Goal: Information Seeking & Learning: Compare options

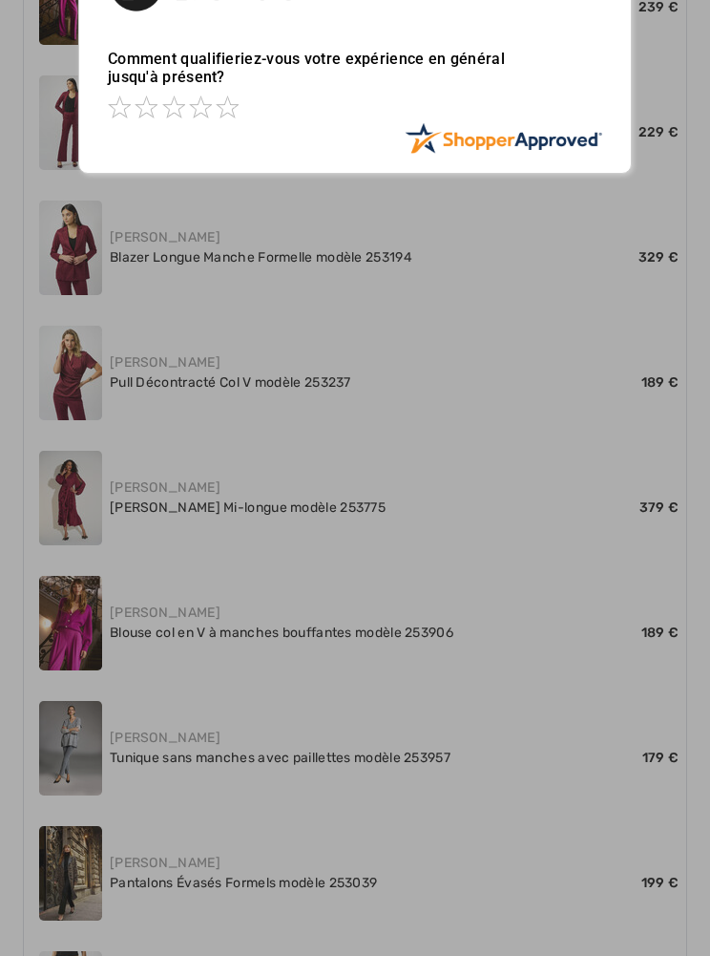
scroll to position [1091, 0]
click at [231, 505] on div at bounding box center [355, 478] width 710 height 956
click at [74, 494] on div at bounding box center [355, 478] width 710 height 956
click at [323, 496] on div at bounding box center [355, 478] width 710 height 956
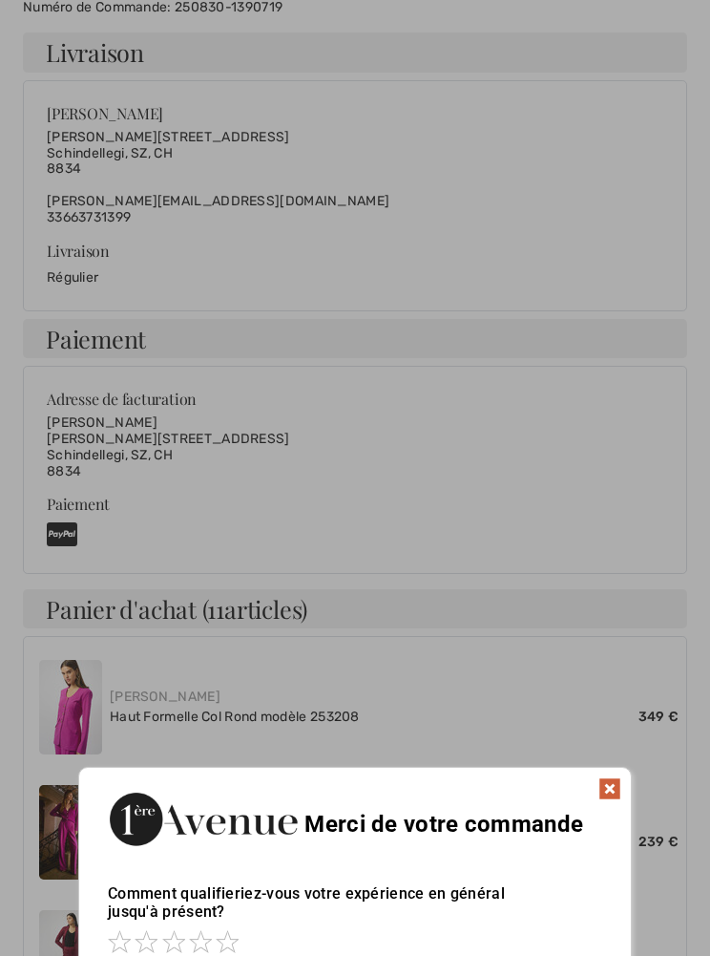
scroll to position [257, 0]
click at [618, 794] on img at bounding box center [610, 788] width 23 height 23
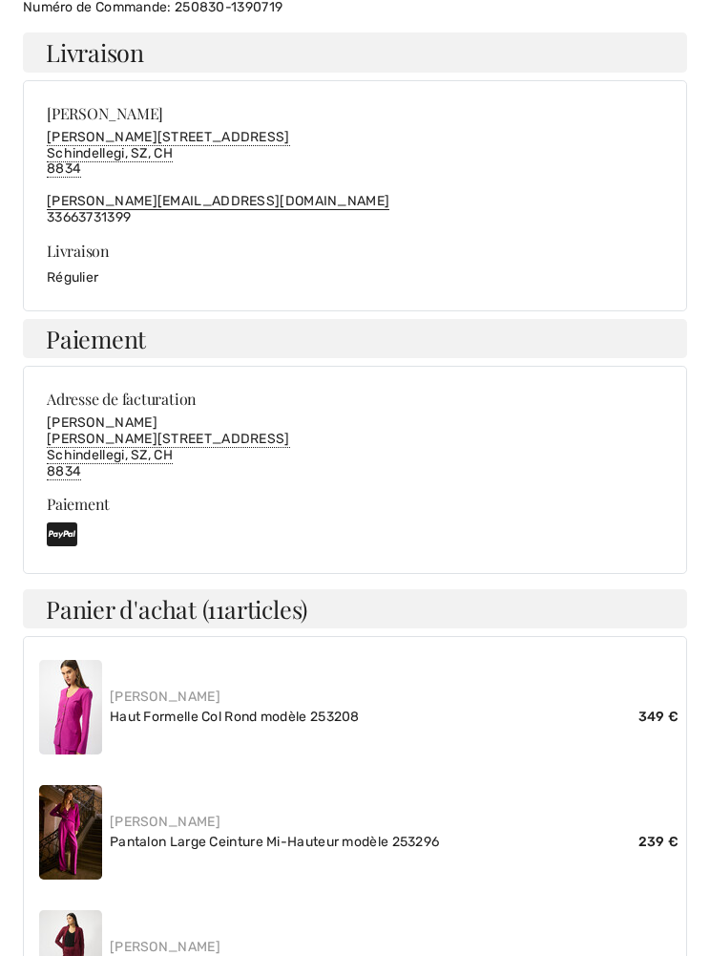
click at [605, 794] on div "Joseph Ribkoff Pantalon Large Ceinture Mi-Hauteur modèle 253296 239 €" at bounding box center [355, 831] width 647 height 125
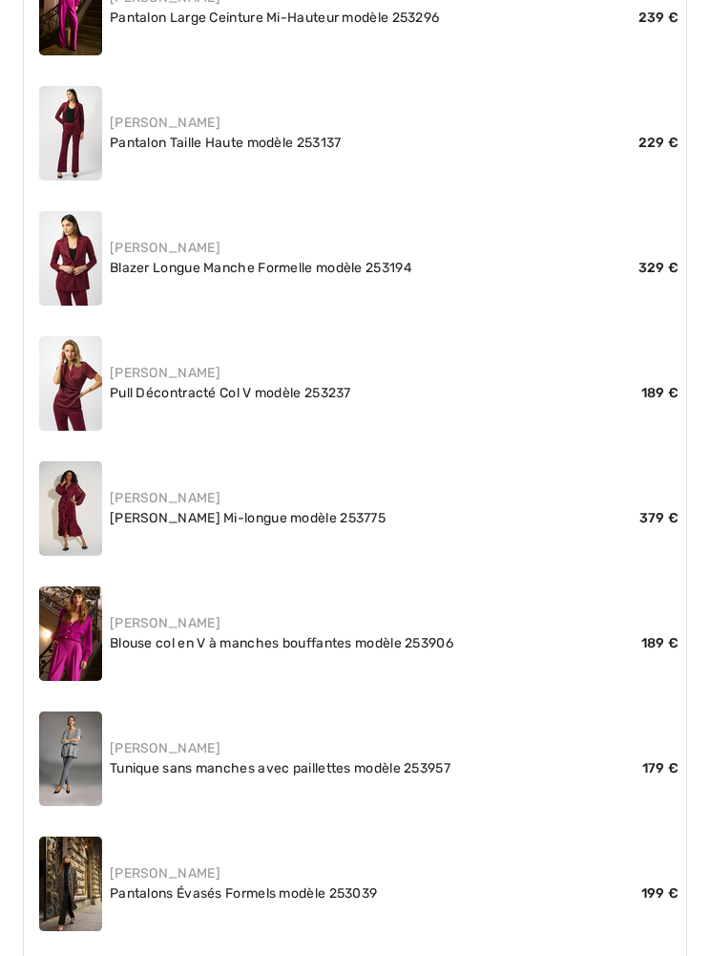
scroll to position [1080, 0]
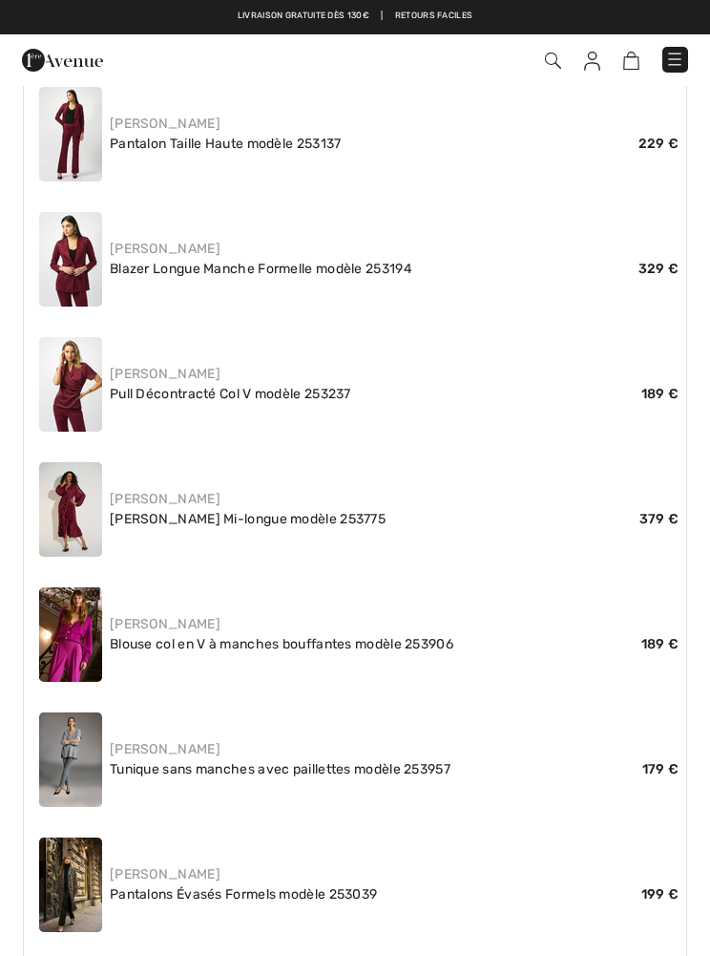
click at [179, 492] on div "[PERSON_NAME]" at bounding box center [394, 499] width 569 height 20
click at [118, 489] on div "[PERSON_NAME]" at bounding box center [394, 499] width 569 height 20
click at [52, 493] on img at bounding box center [70, 509] width 63 height 95
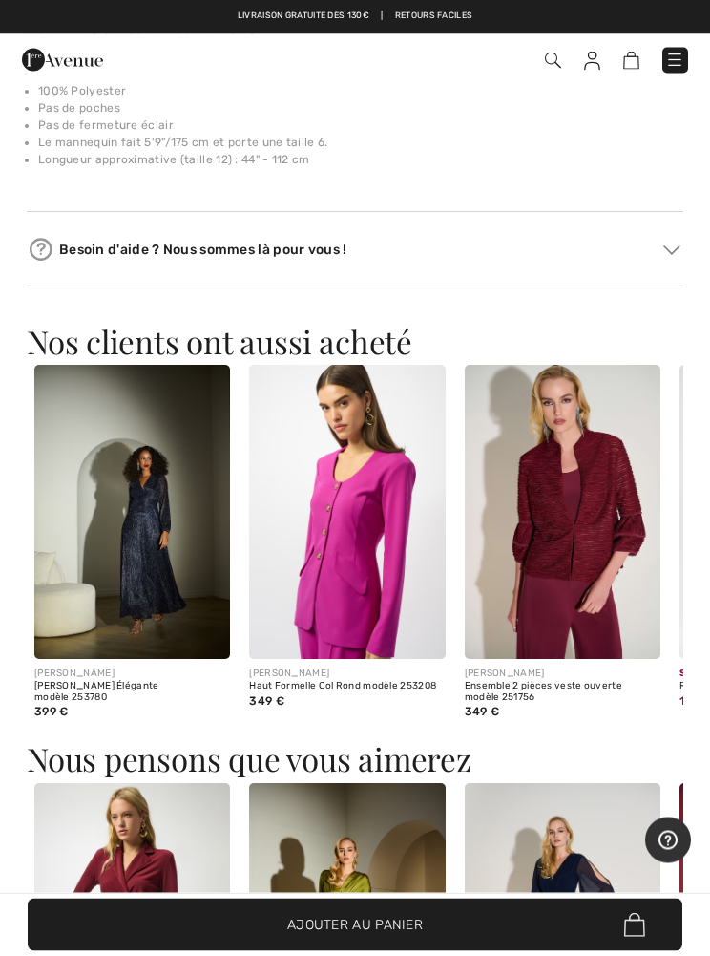
scroll to position [1622, 0]
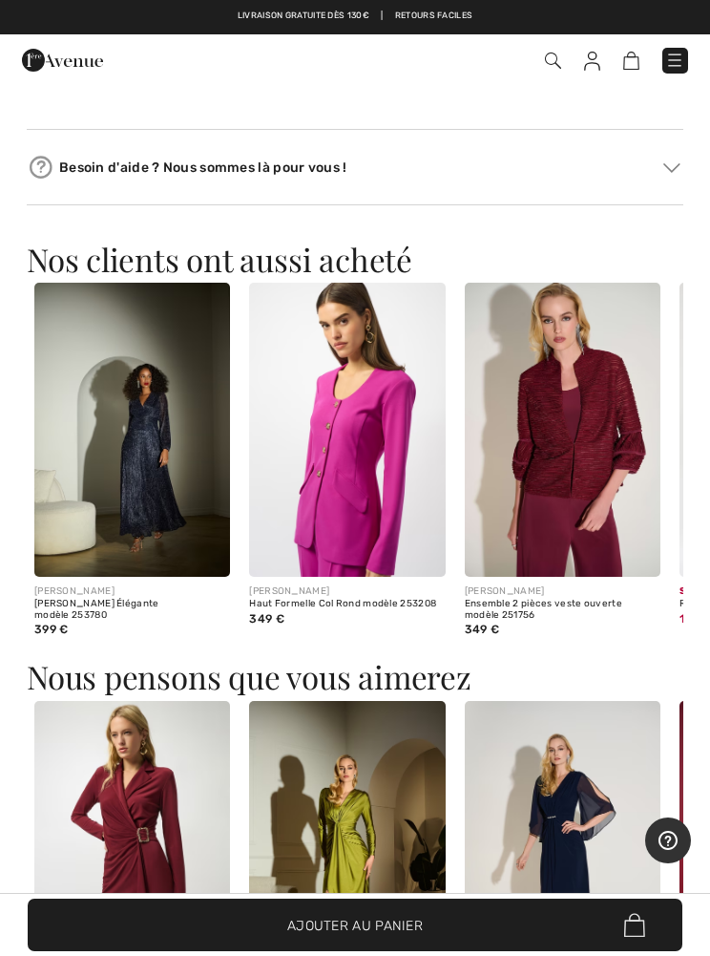
click at [103, 508] on img at bounding box center [132, 430] width 196 height 294
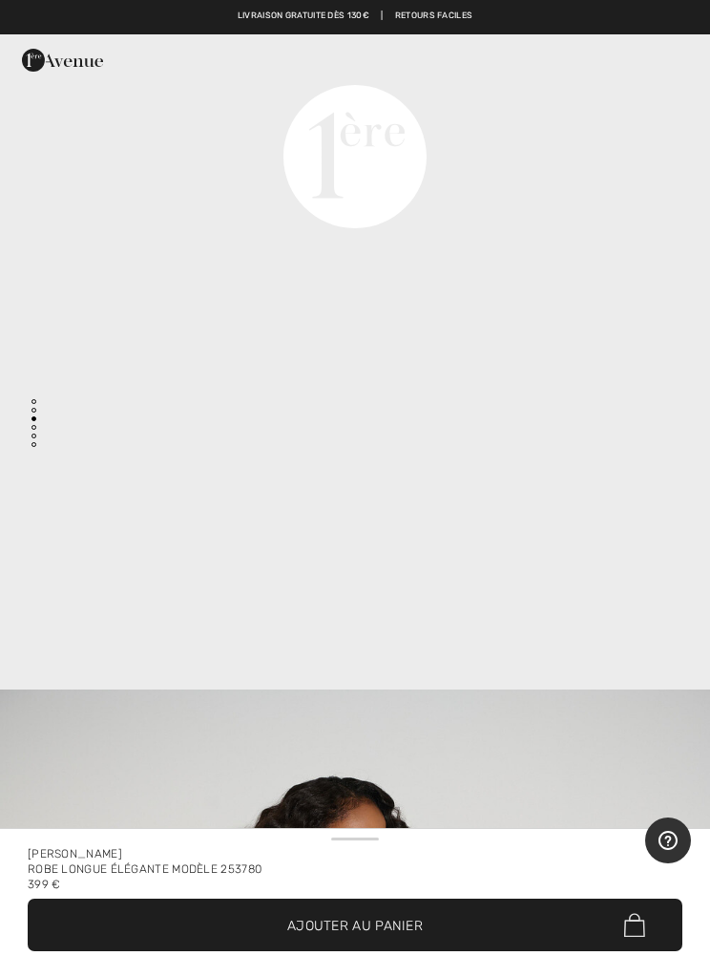
scroll to position [2540, 0]
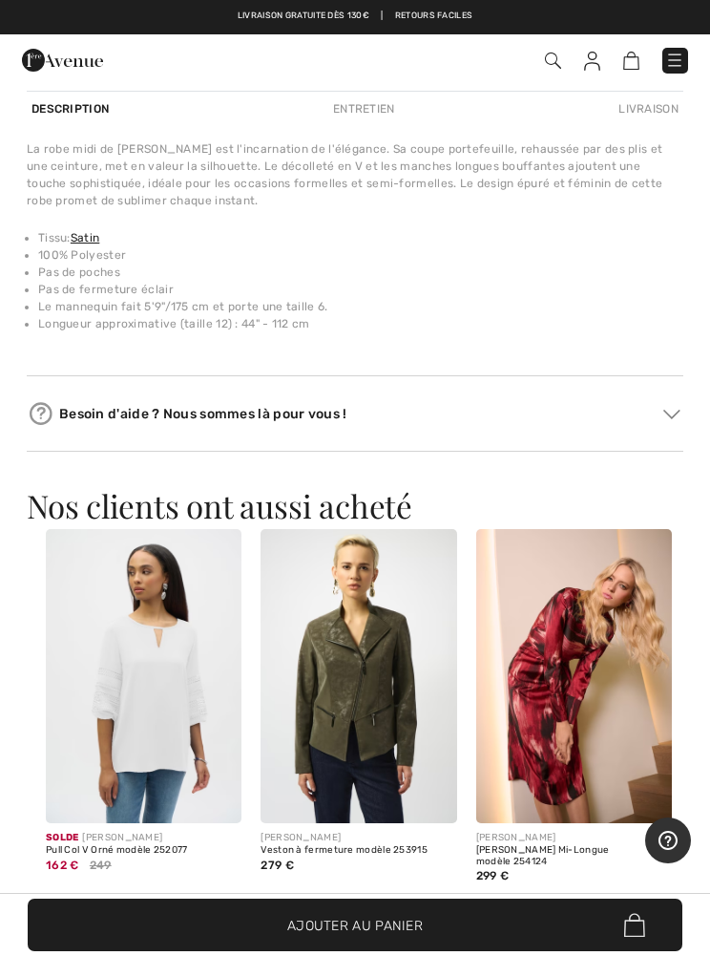
scroll to position [0, 634]
click at [622, 706] on img at bounding box center [574, 676] width 196 height 294
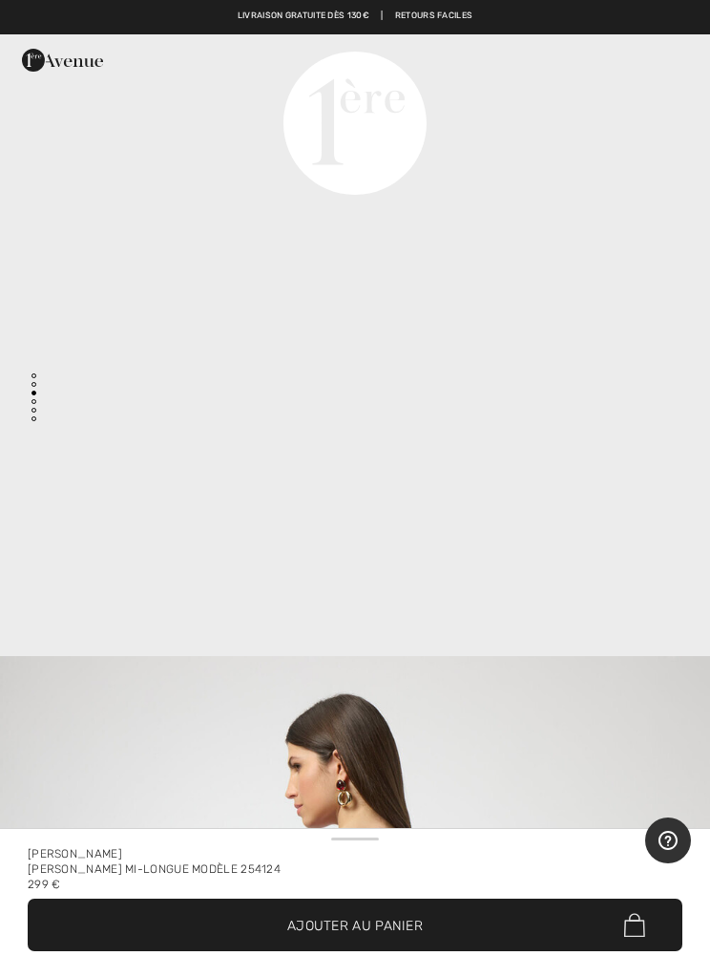
scroll to position [2614, 0]
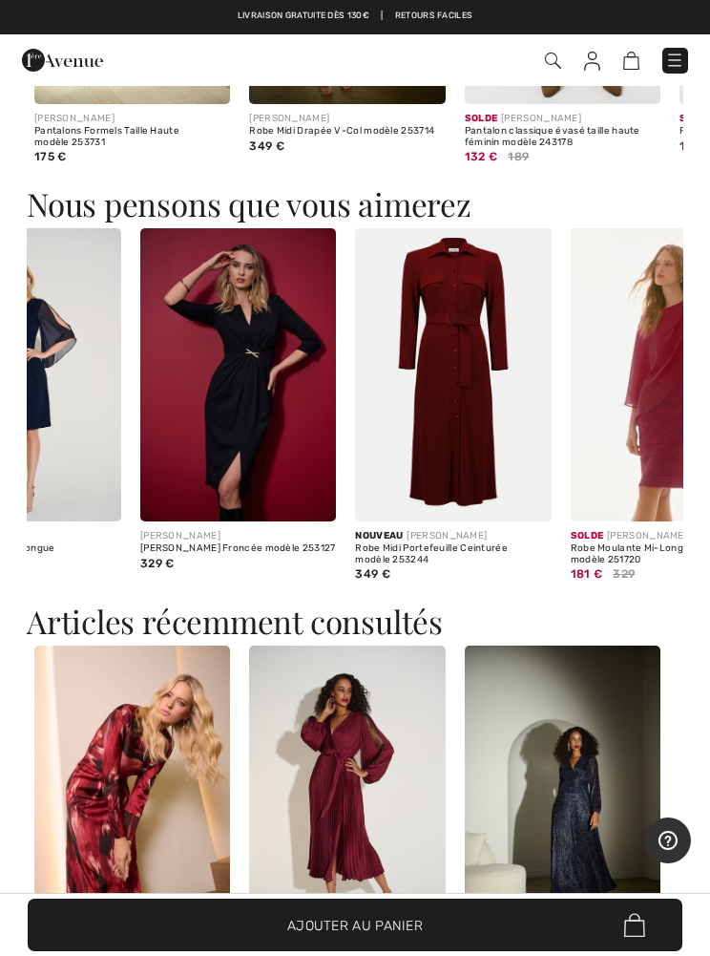
scroll to position [0, 548]
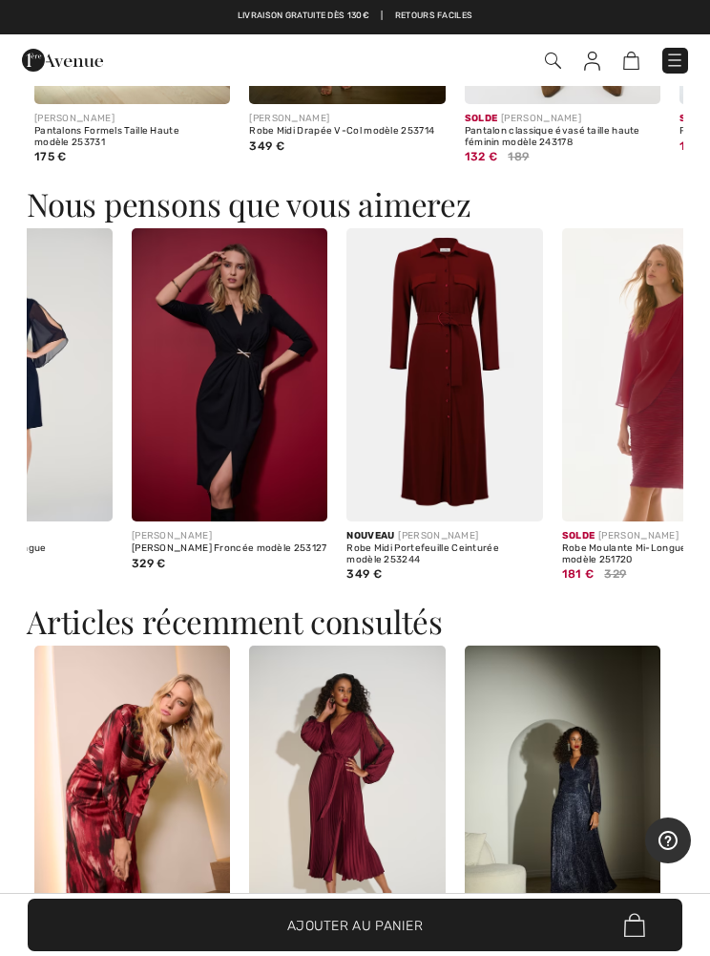
click at [481, 417] on img at bounding box center [445, 375] width 196 height 294
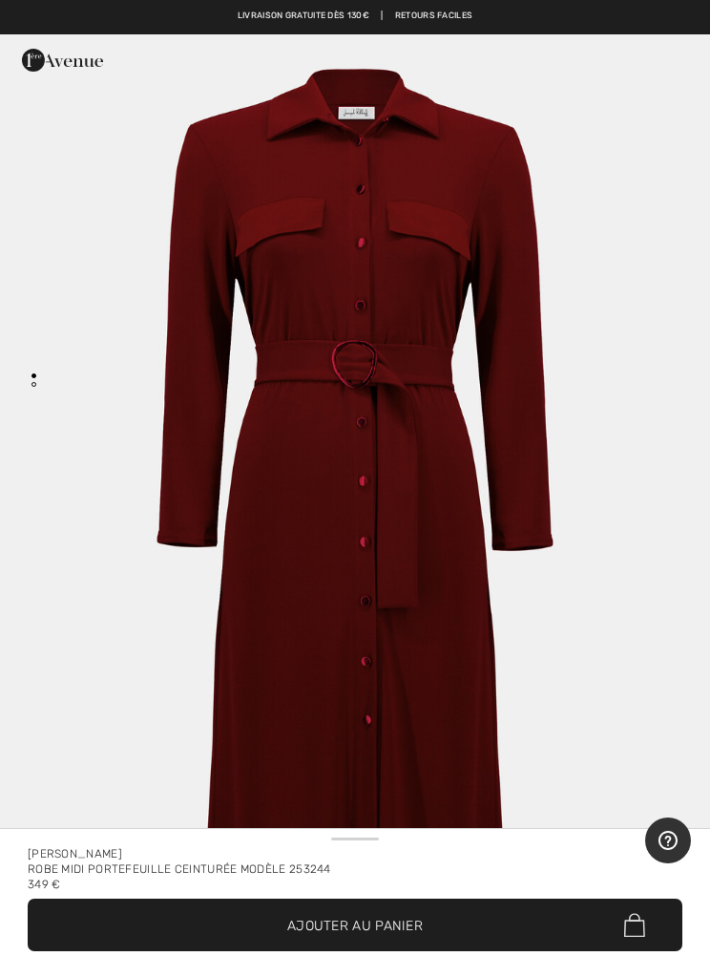
click at [196, 390] on img "1 / 1" at bounding box center [355, 566] width 710 height 1065
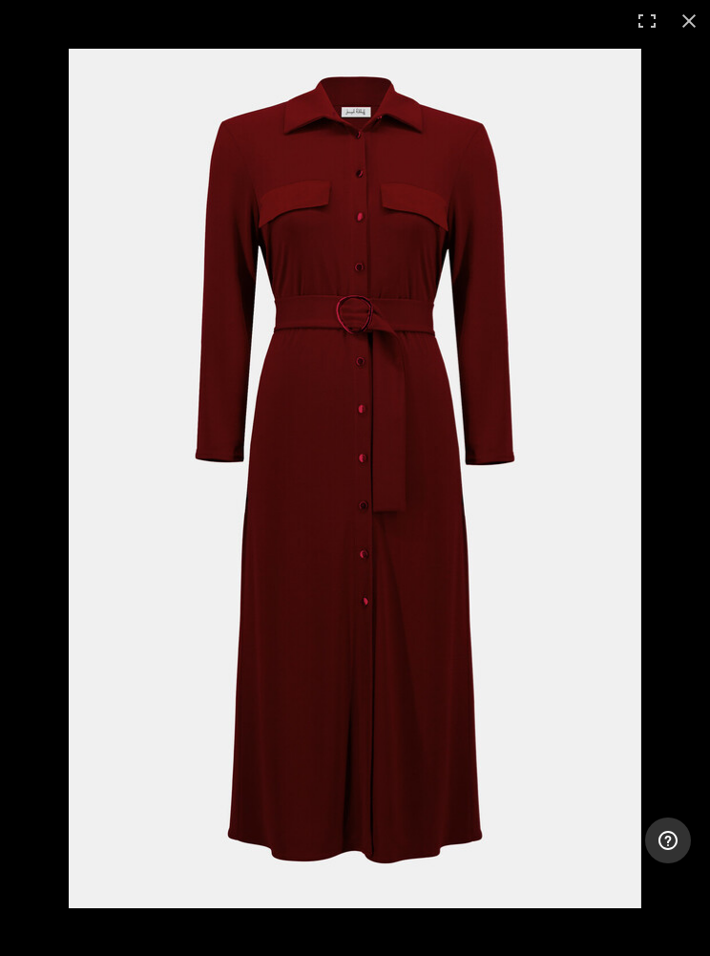
scroll to position [390, 0]
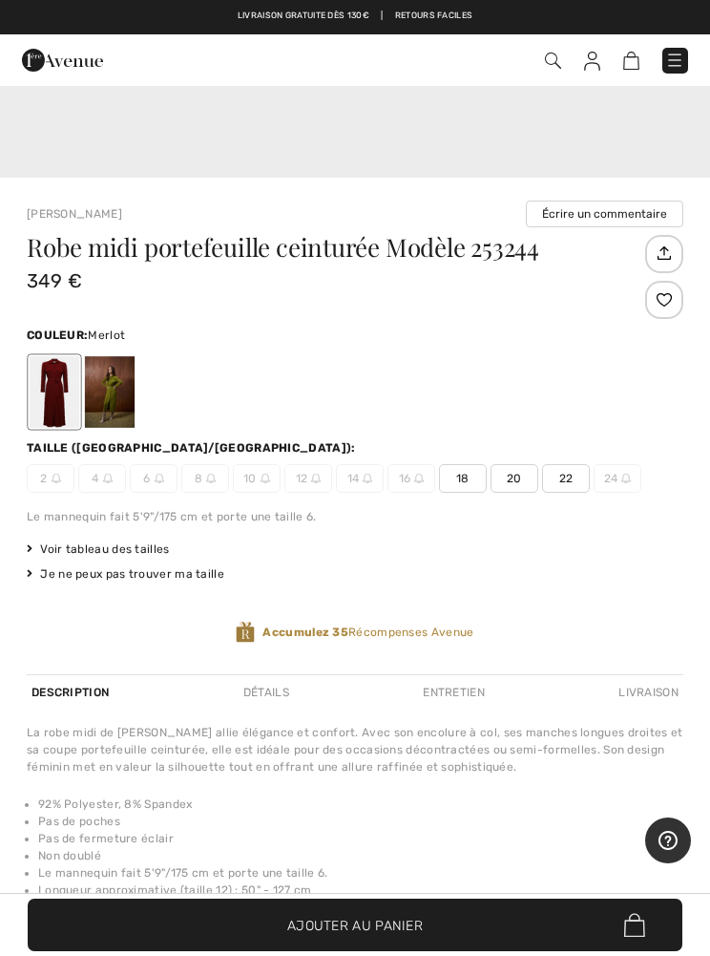
scroll to position [694, 0]
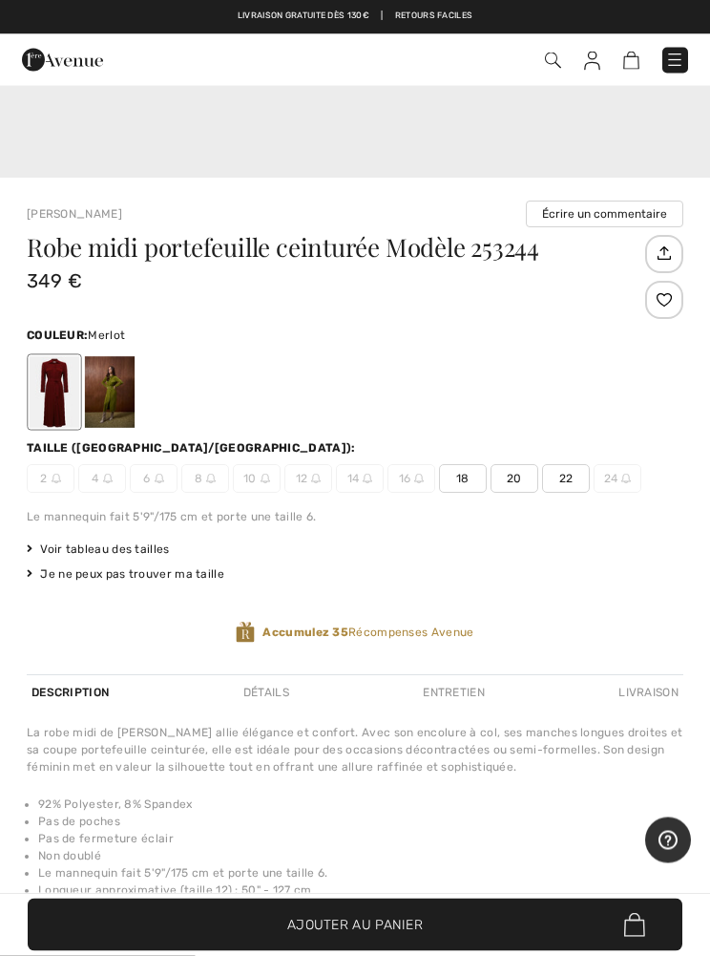
click at [461, 470] on span "18" at bounding box center [463, 479] width 48 height 29
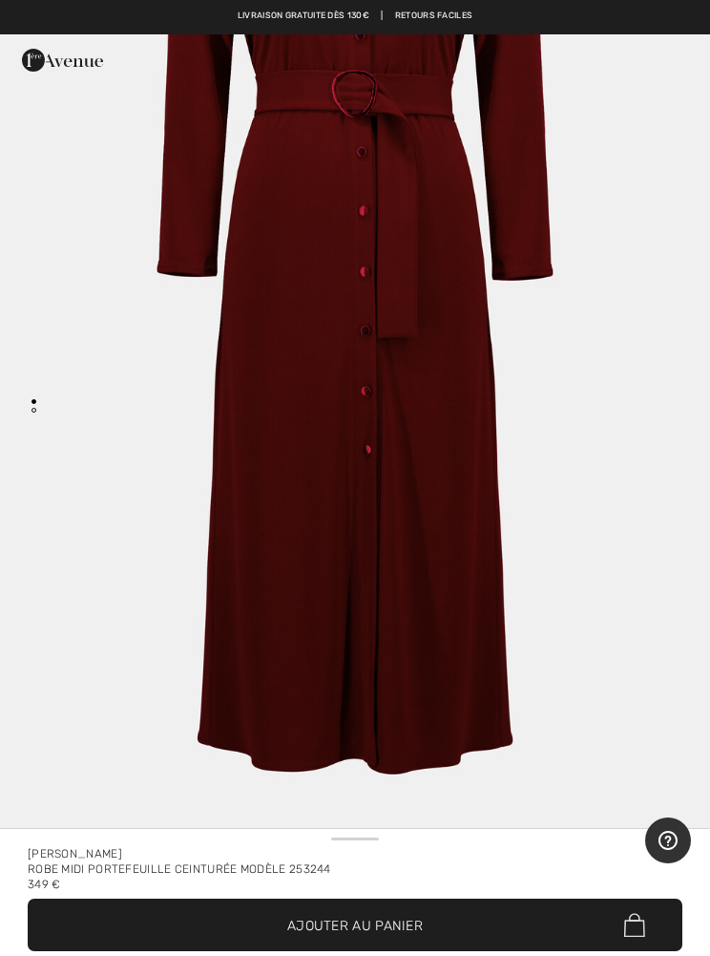
scroll to position [0, 0]
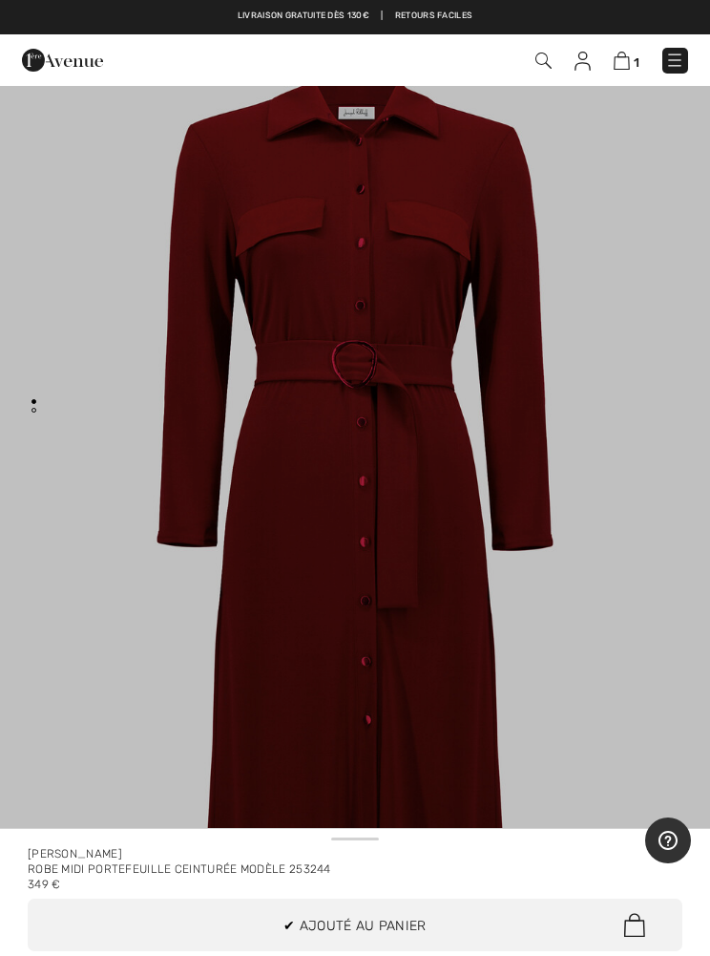
click at [616, 562] on div at bounding box center [355, 478] width 710 height 956
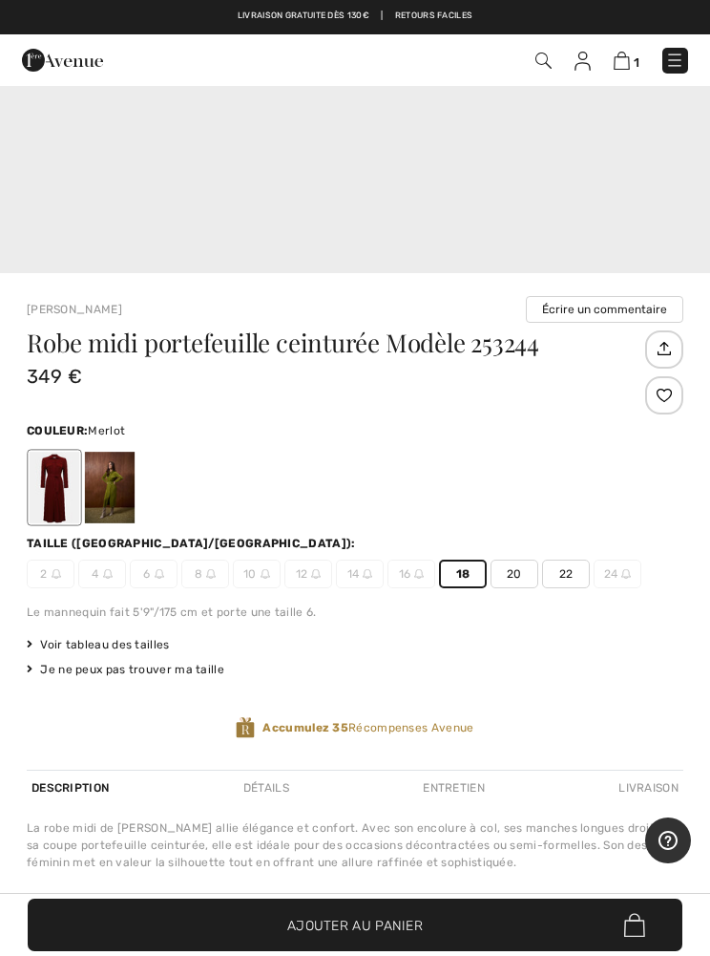
scroll to position [635, 0]
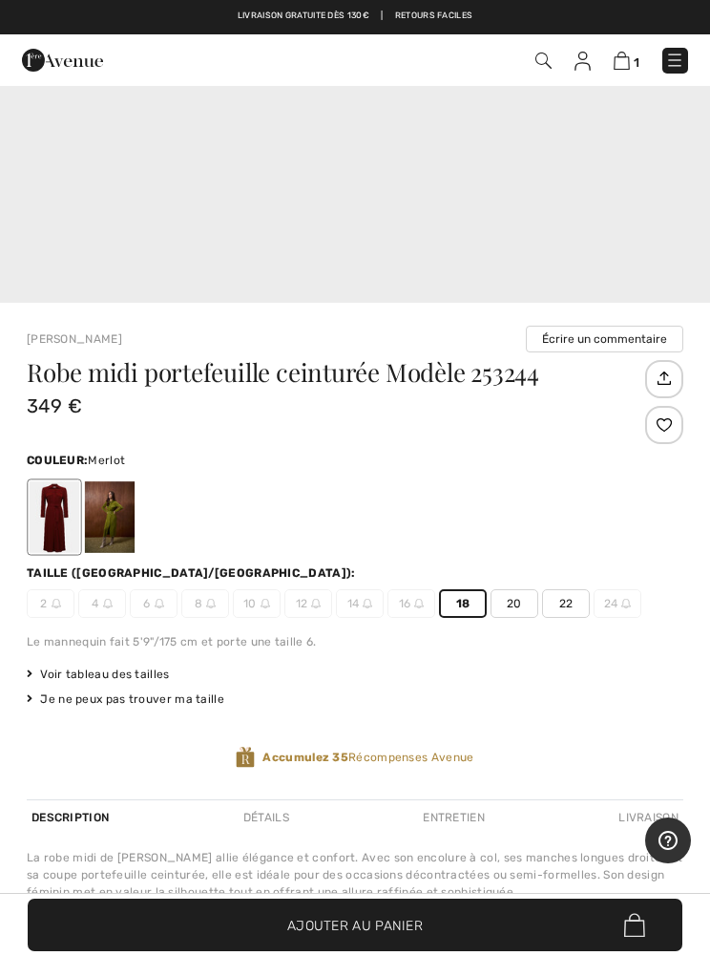
click at [669, 433] on div at bounding box center [664, 425] width 38 height 38
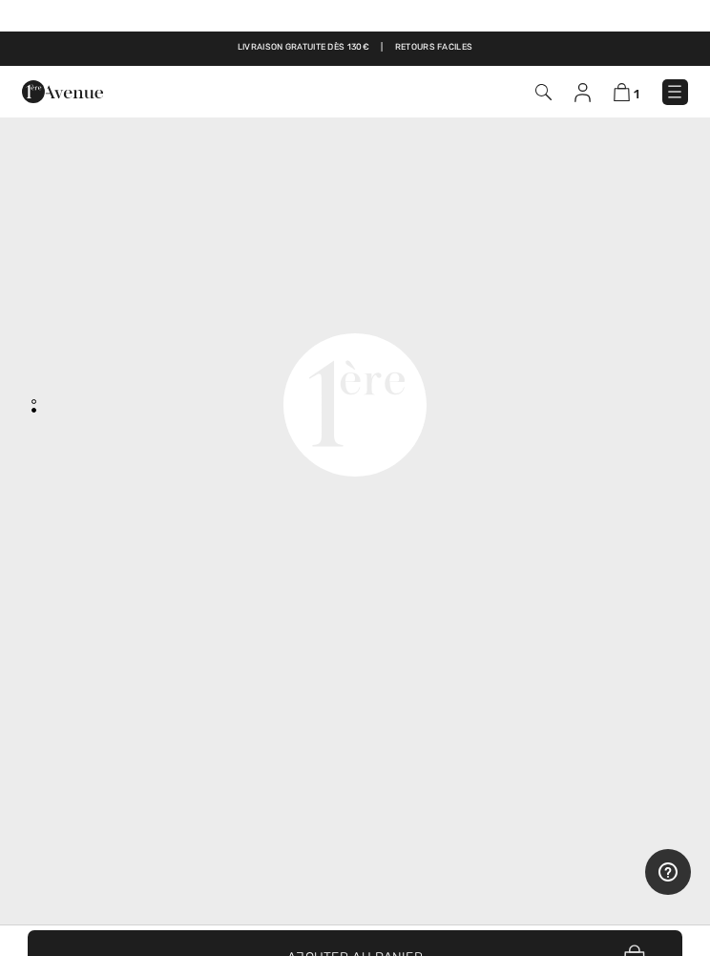
scroll to position [0, 0]
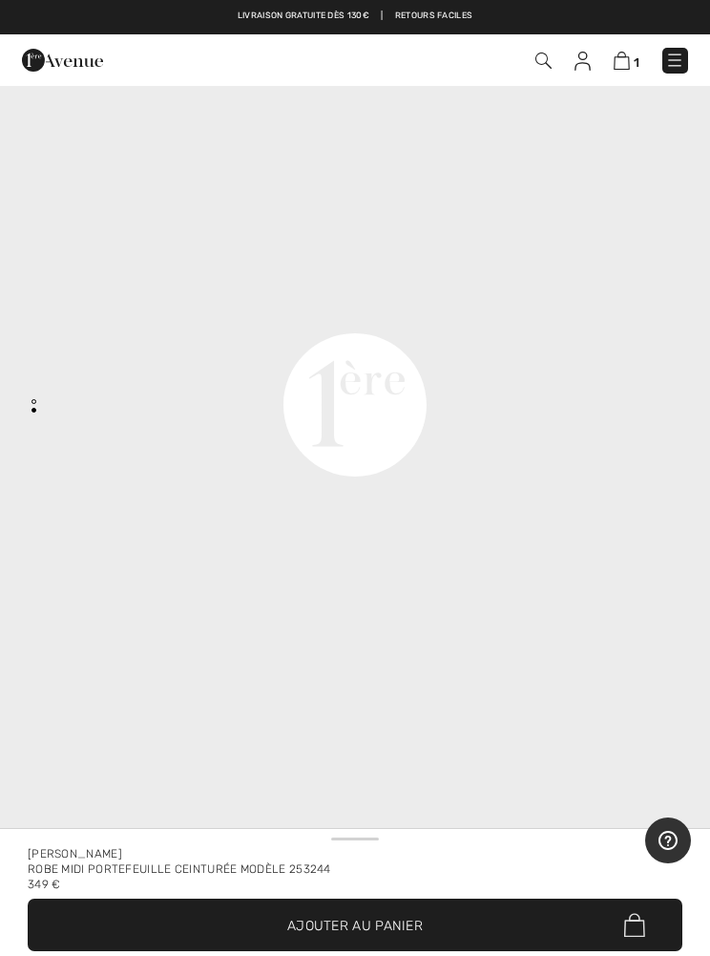
click at [537, 60] on img at bounding box center [544, 61] width 16 height 16
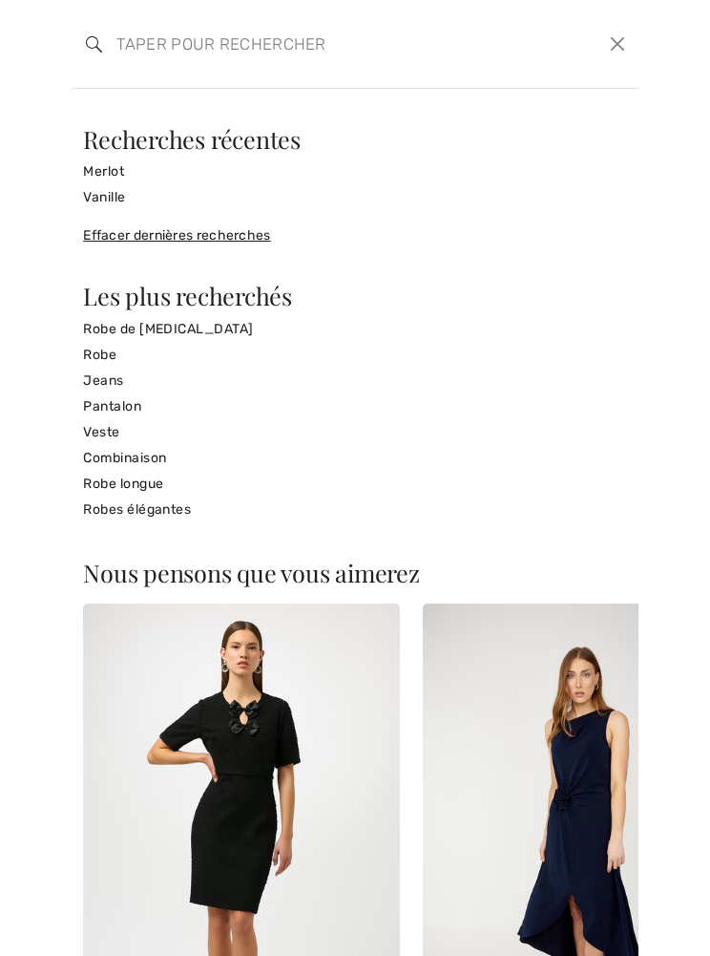
click at [540, 89] on div "Nous pensons que vous aimerez Nouveau JOSEPH RIBKOFF Robe Moulante Mi-Longue mo…" at bounding box center [355, 522] width 710 height 867
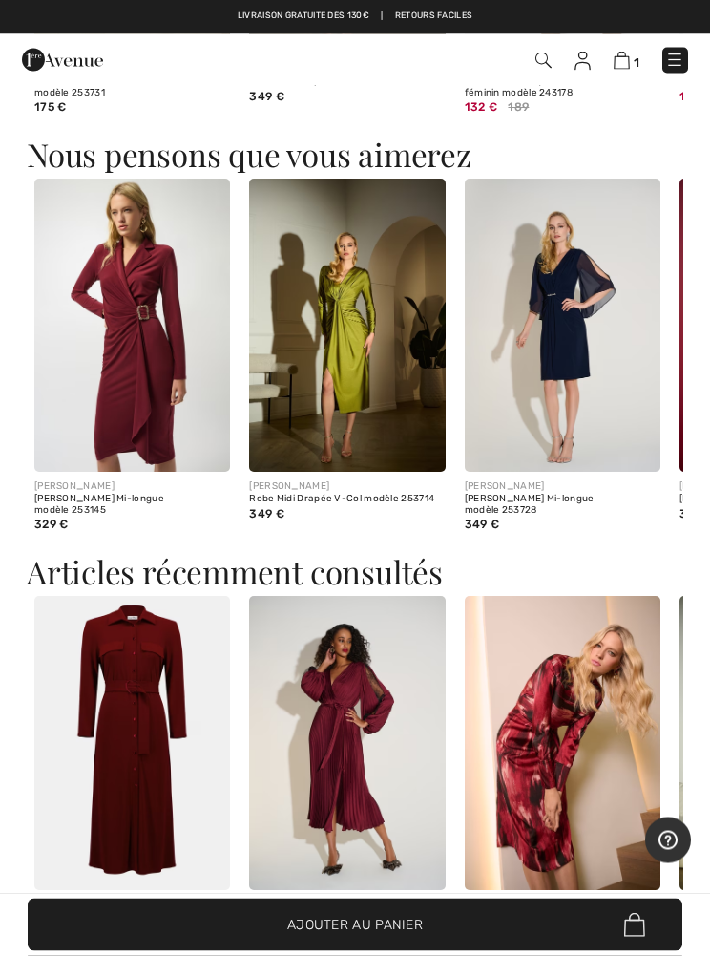
scroll to position [2196, 0]
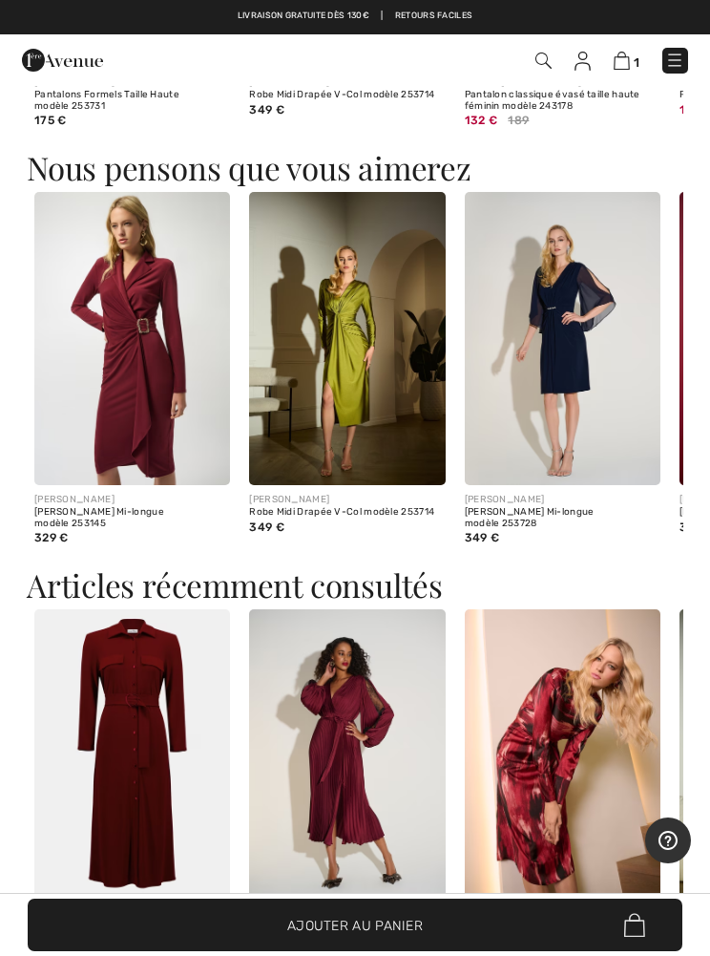
click at [538, 60] on img at bounding box center [544, 61] width 16 height 16
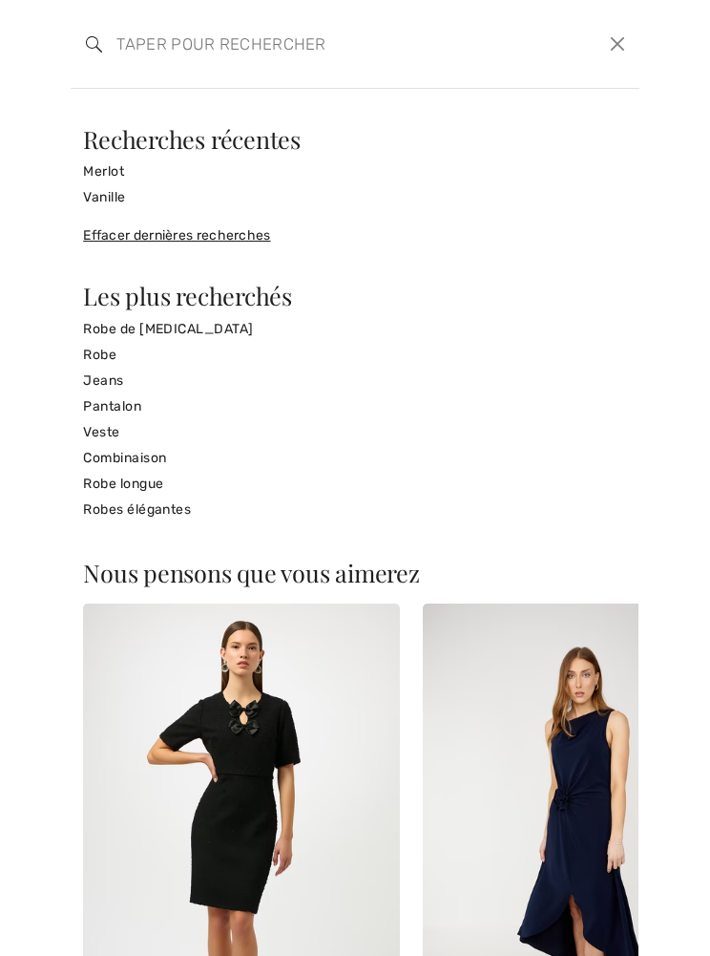
click at [354, 41] on input "search" at bounding box center [296, 43] width 388 height 57
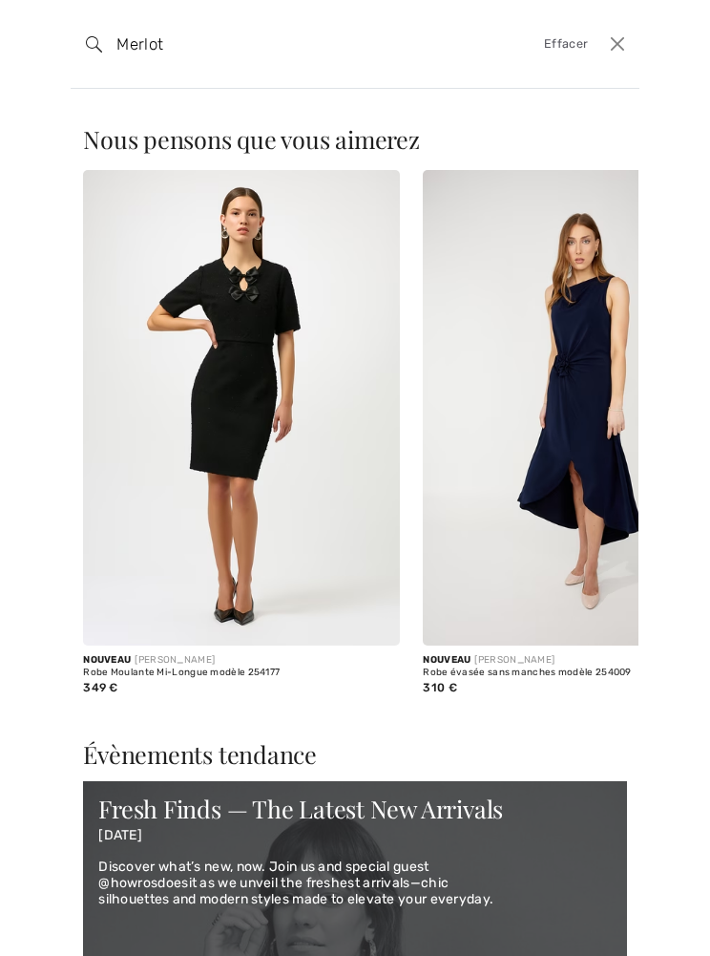
type input "Merlot"
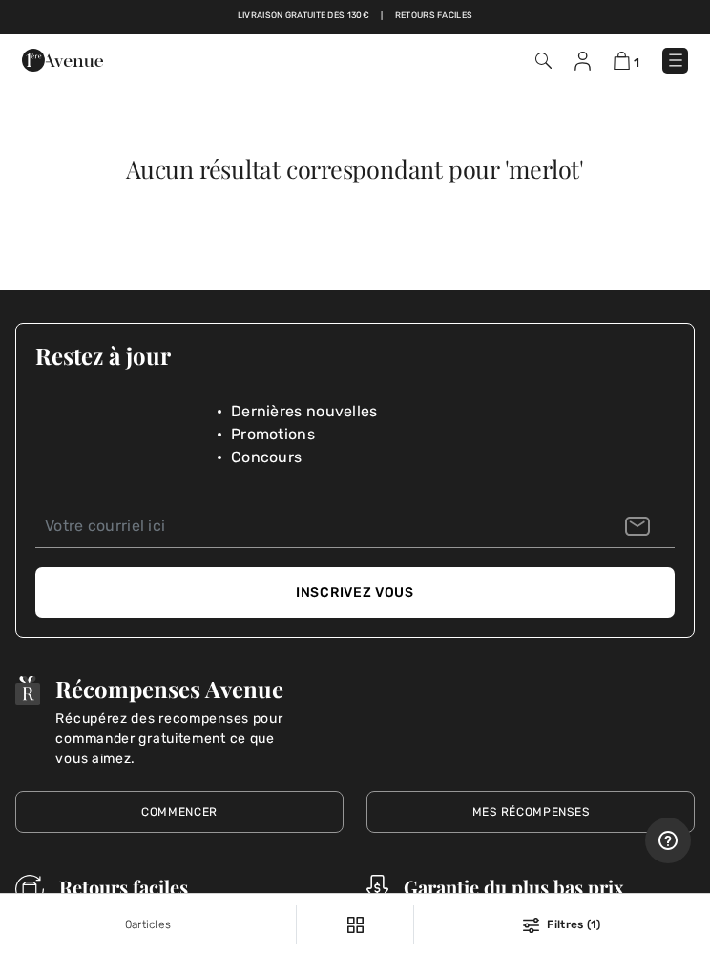
click at [679, 58] on img at bounding box center [675, 60] width 19 height 19
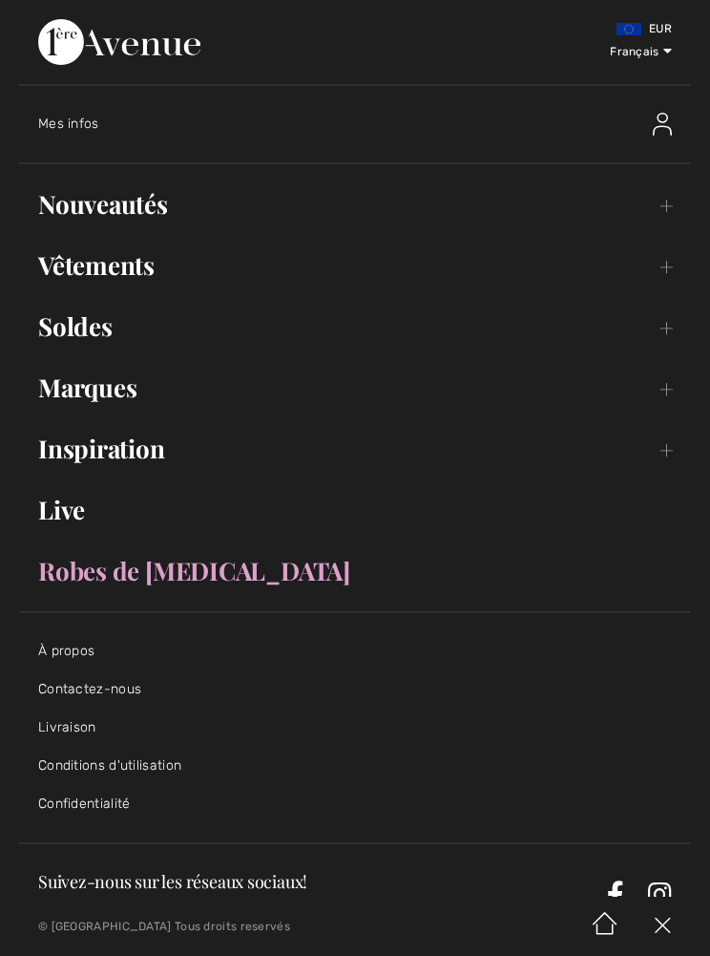
click at [137, 223] on link "Nouveautés Toggle submenu" at bounding box center [355, 204] width 672 height 42
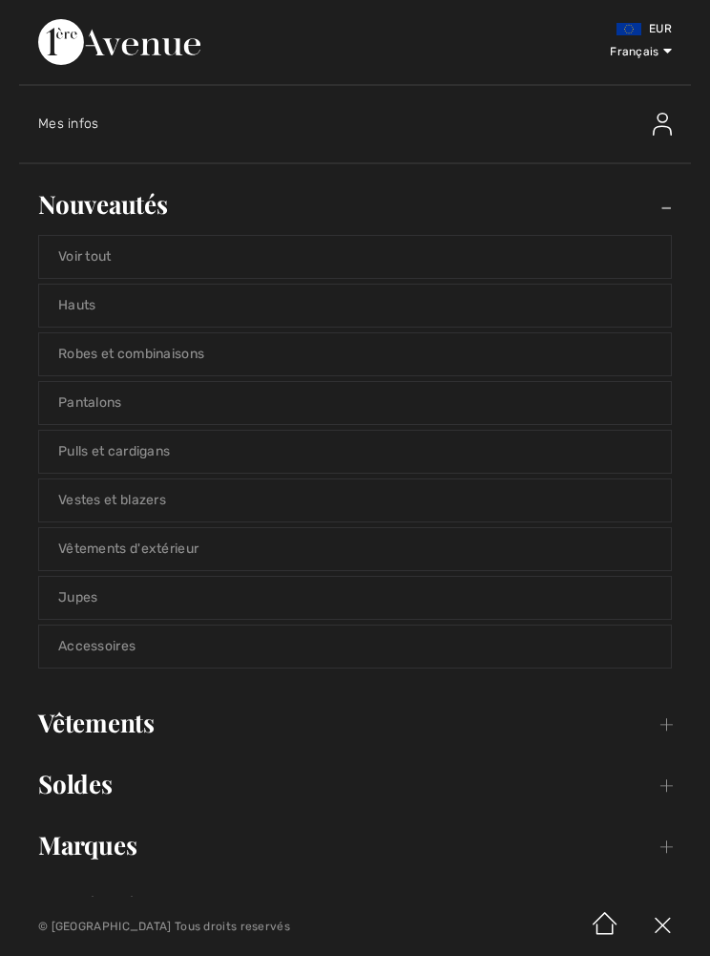
click at [206, 359] on link "Robes et combinaisons" at bounding box center [355, 354] width 632 height 42
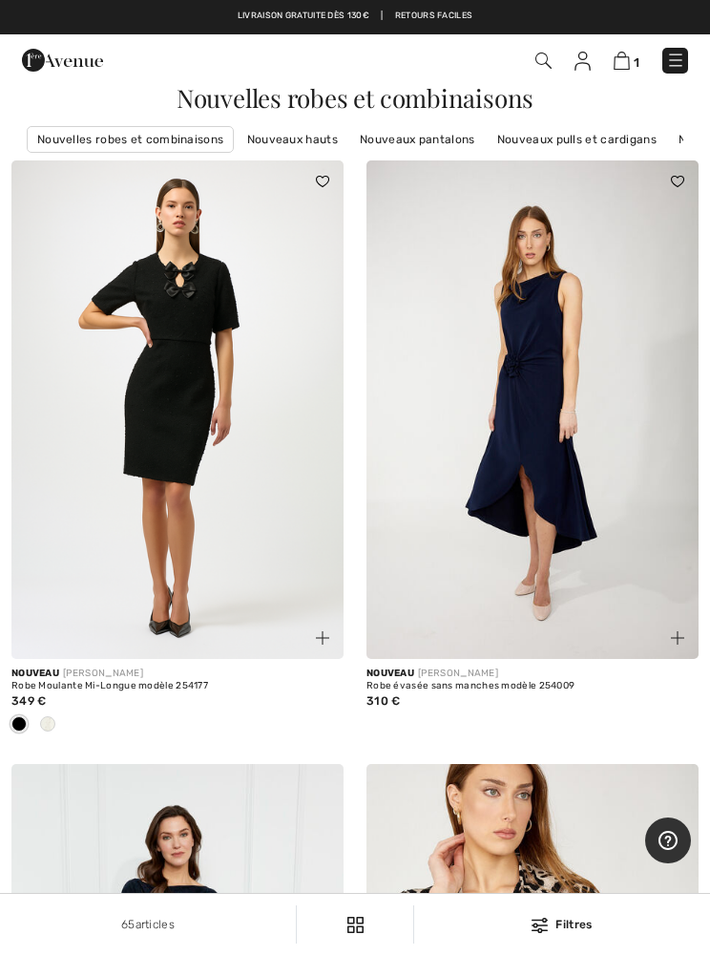
click at [591, 930] on div "Filtres" at bounding box center [562, 924] width 273 height 17
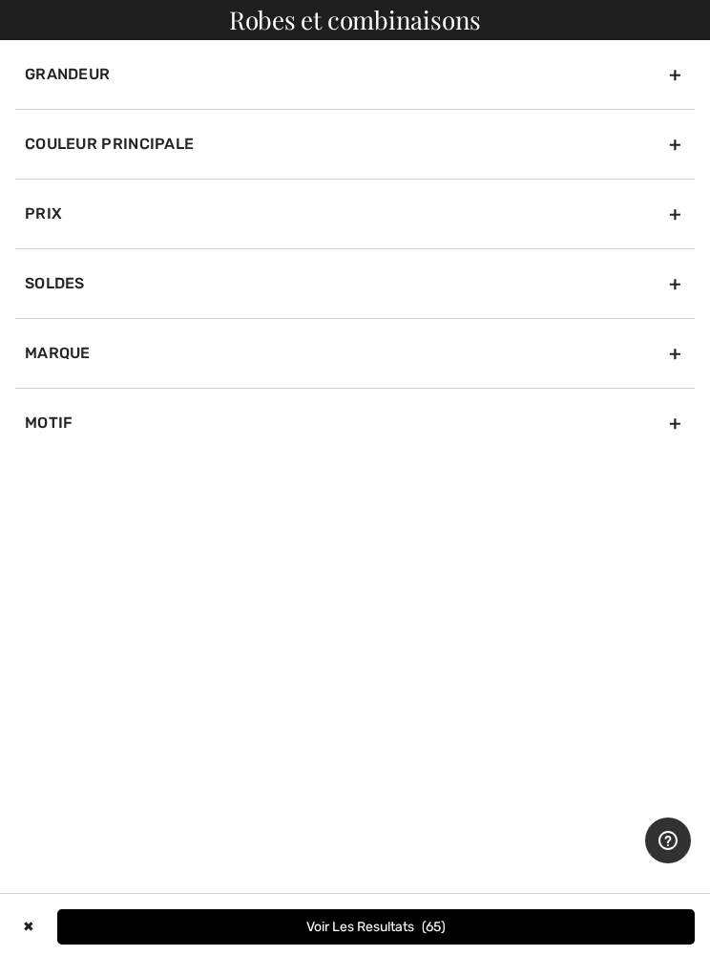
click at [673, 362] on div "Marque" at bounding box center [355, 353] width 680 height 70
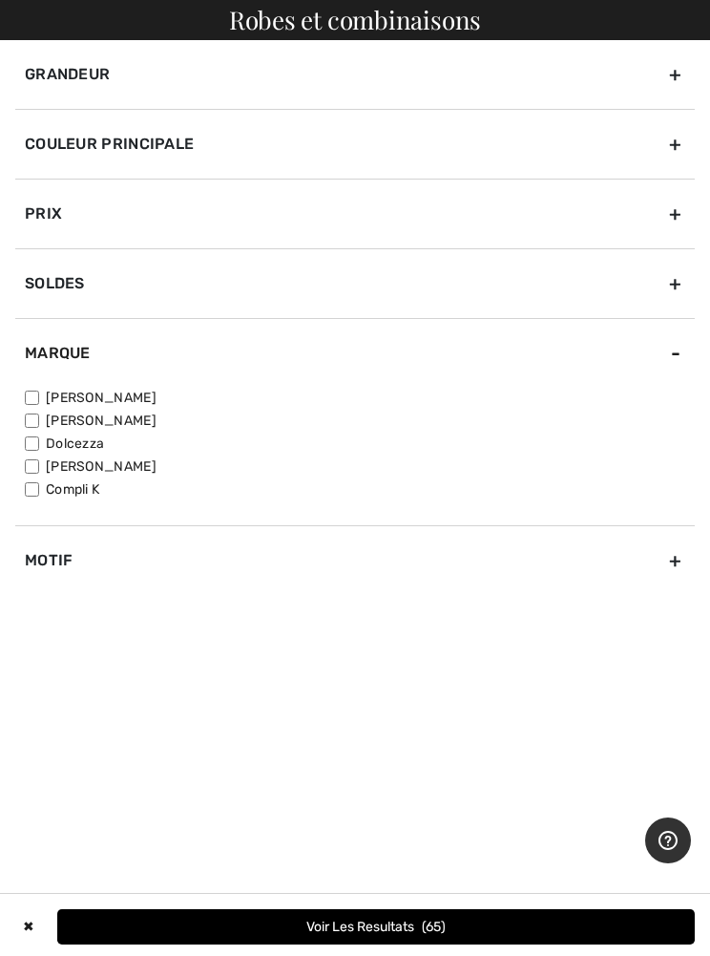
click at [678, 152] on div "Couleur Principale" at bounding box center [355, 144] width 680 height 70
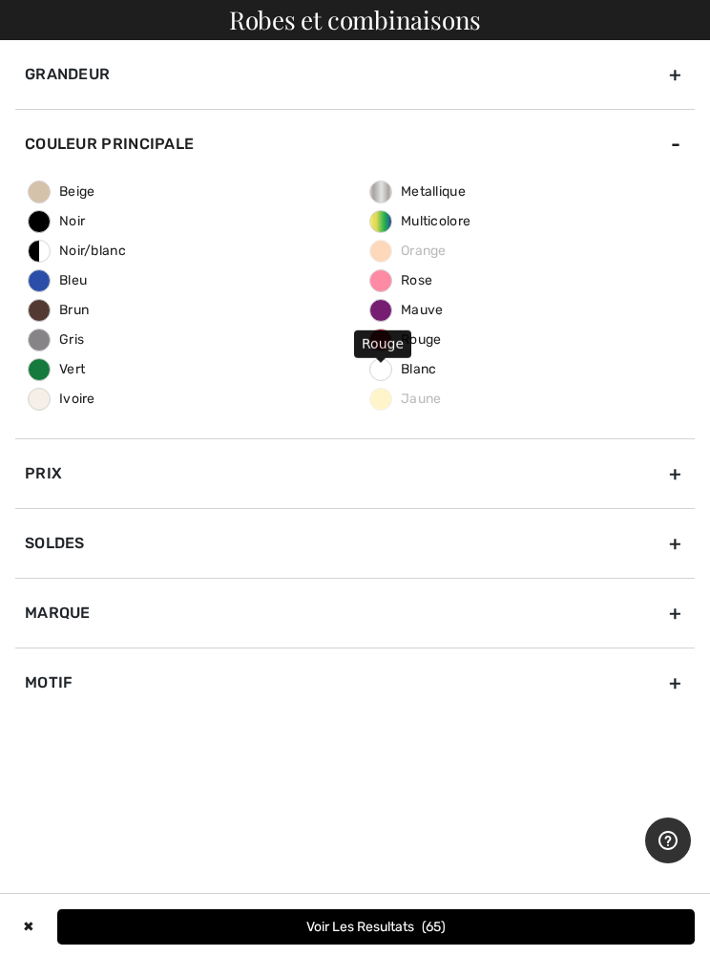
click at [442, 340] on span "Rouge" at bounding box center [406, 339] width 72 height 16
click at [0, 0] on input "Rouge" at bounding box center [0, 0] width 0 height 0
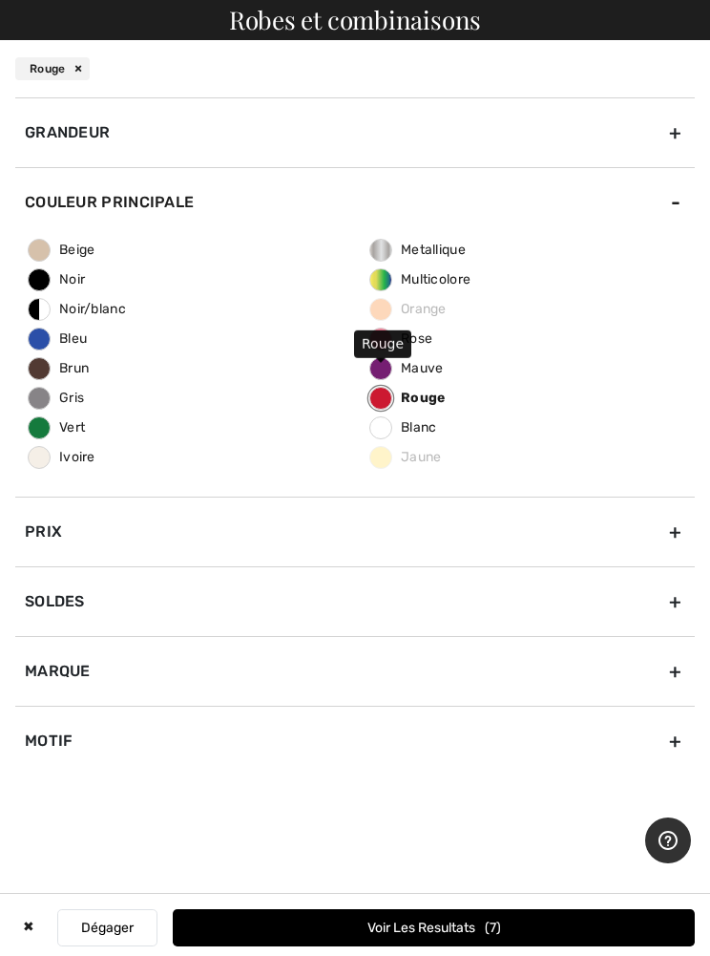
click at [675, 134] on div "Grandeur" at bounding box center [355, 132] width 680 height 70
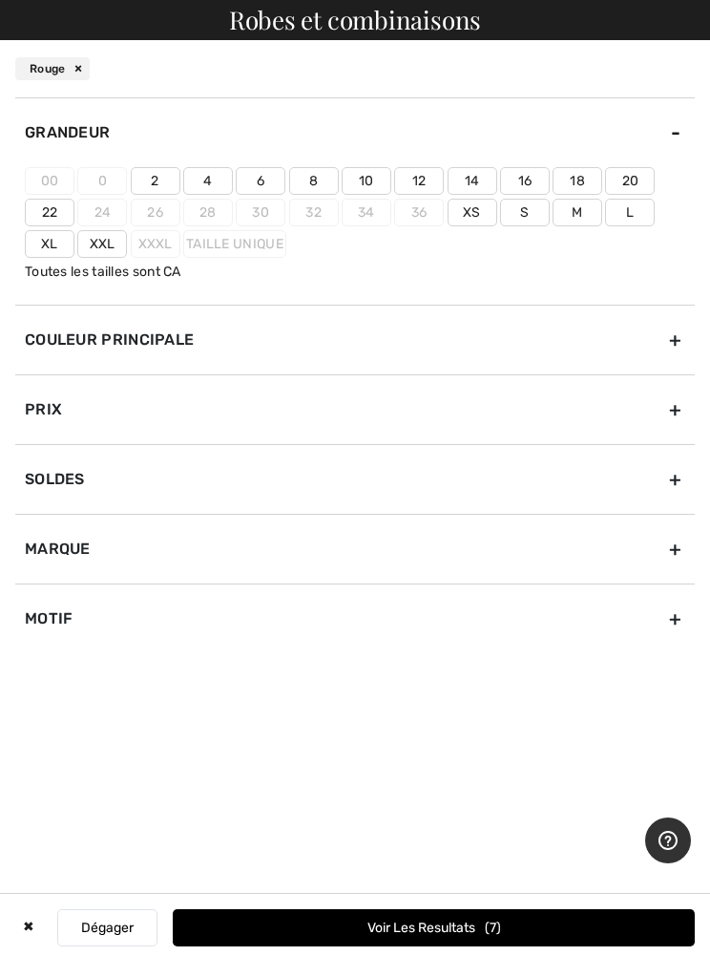
click at [578, 178] on label "18" at bounding box center [578, 181] width 50 height 28
click at [0, 0] on input"] "18" at bounding box center [0, 0] width 0 height 0
click at [535, 175] on label "16" at bounding box center [525, 181] width 50 height 28
click at [0, 0] on input"] "16" at bounding box center [0, 0] width 0 height 0
click at [117, 242] on label "Xxl" at bounding box center [102, 244] width 50 height 28
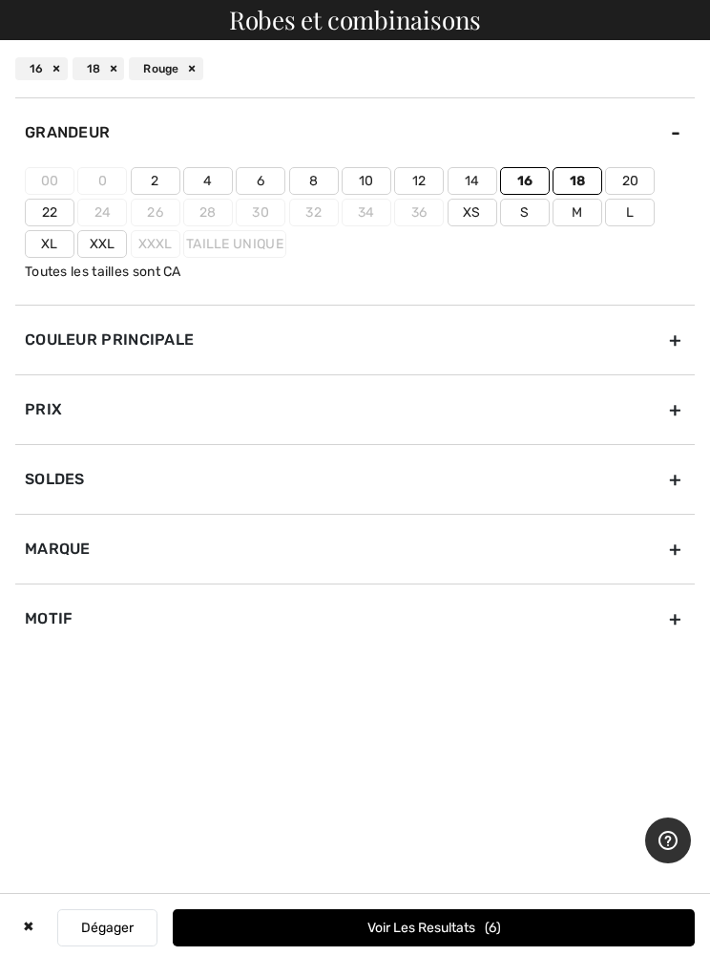
click at [0, 0] on input"] "Xxl" at bounding box center [0, 0] width 0 height 0
click at [581, 938] on button "Voir les resultats 6" at bounding box center [434, 927] width 522 height 37
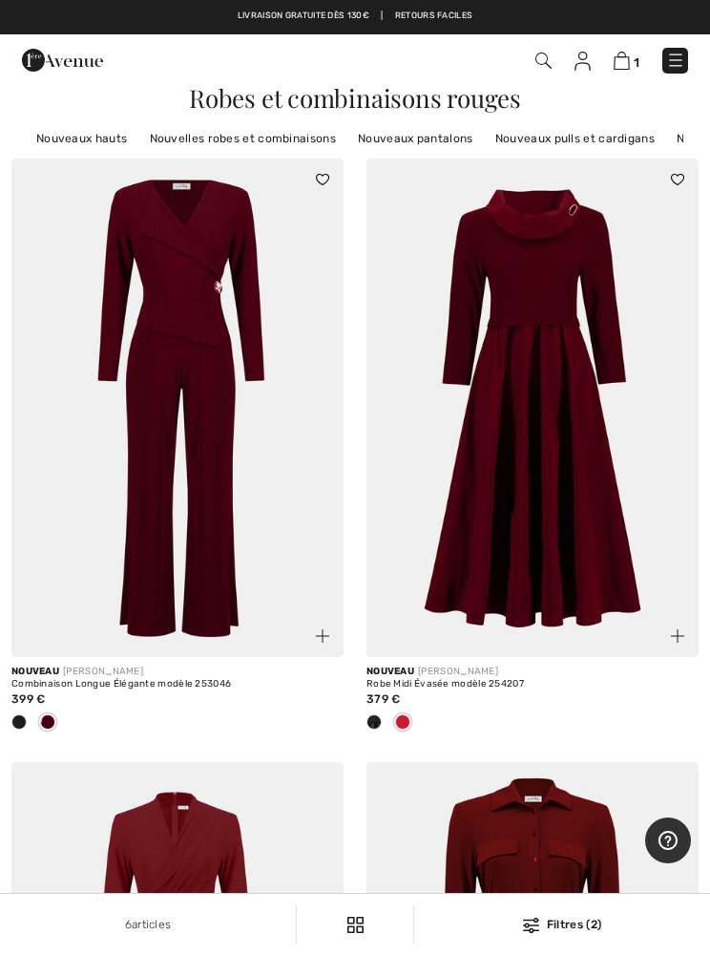
click at [604, 932] on div "Filtres (2)" at bounding box center [562, 924] width 273 height 17
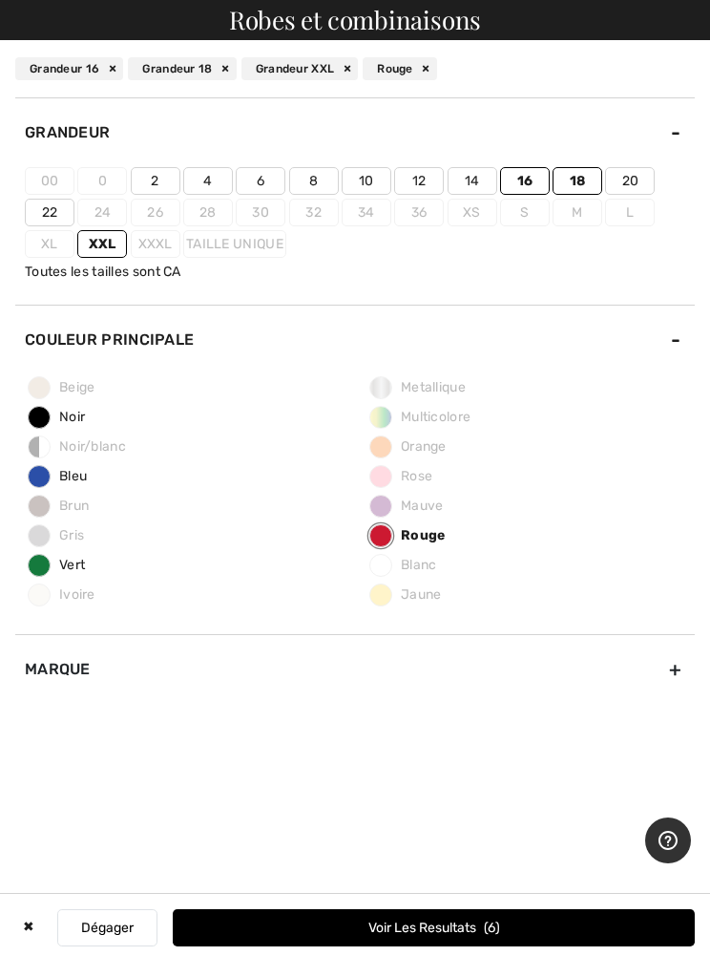
click at [133, 930] on button "Dégager" at bounding box center [107, 927] width 100 height 37
click at [33, 914] on div "✖" at bounding box center [28, 927] width 27 height 37
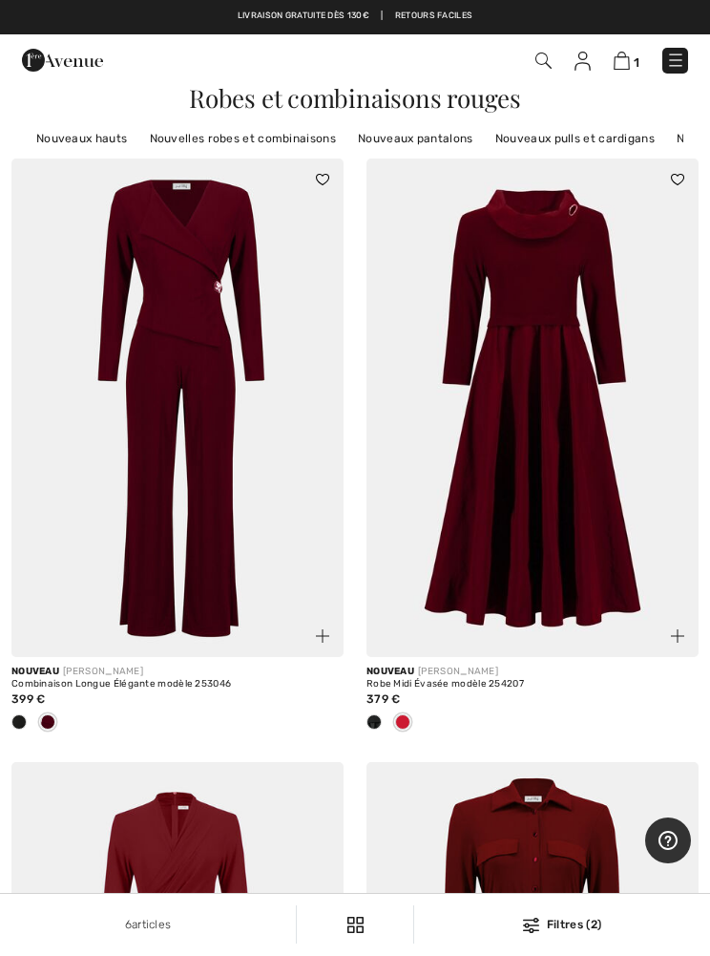
click at [678, 51] on img at bounding box center [675, 60] width 19 height 19
click at [674, 68] on div "Close menu" at bounding box center [355, 478] width 710 height 956
click at [676, 62] on img at bounding box center [675, 60] width 19 height 19
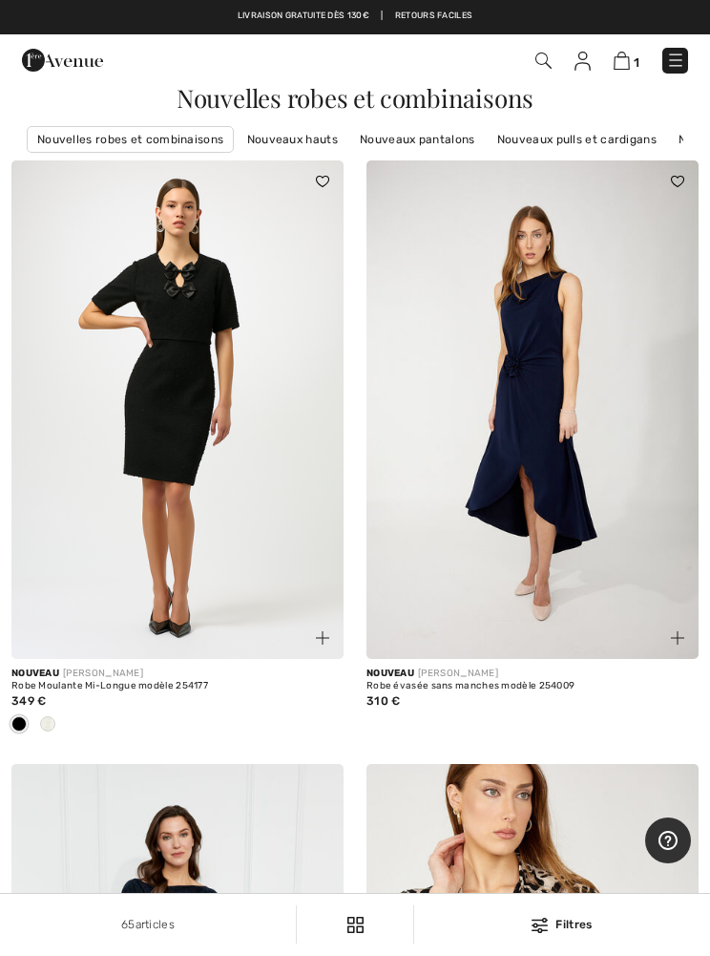
click at [664, 71] on link at bounding box center [676, 61] width 26 height 26
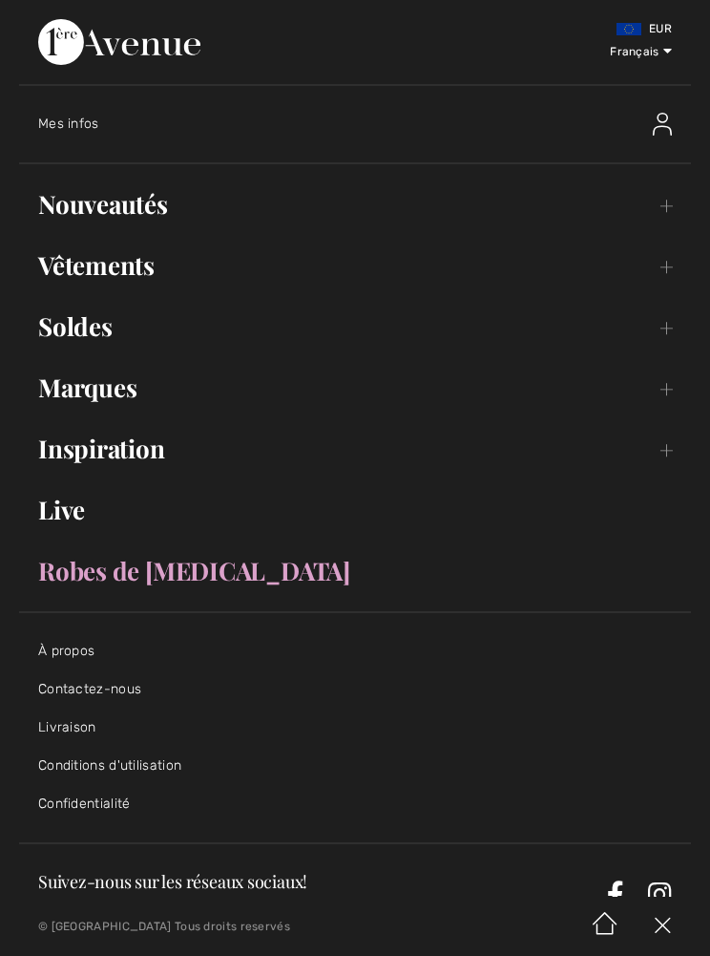
click at [672, 60] on select "English Français" at bounding box center [626, 49] width 91 height 57
click at [132, 215] on link "Nouveautés Toggle submenu" at bounding box center [355, 204] width 672 height 42
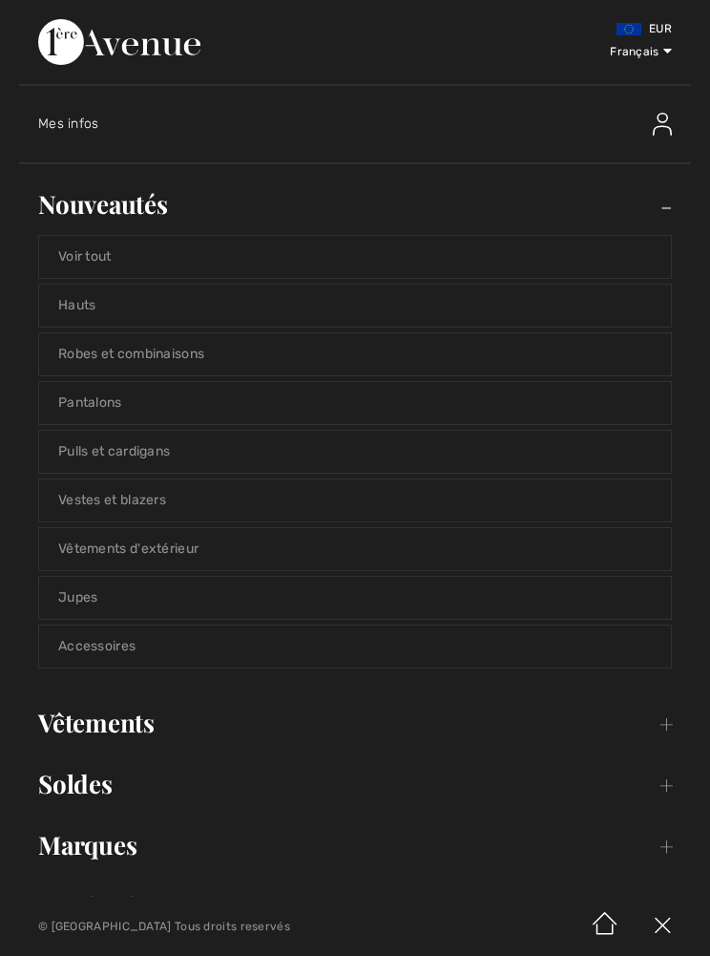
click at [109, 251] on link "Voir tout" at bounding box center [355, 257] width 632 height 42
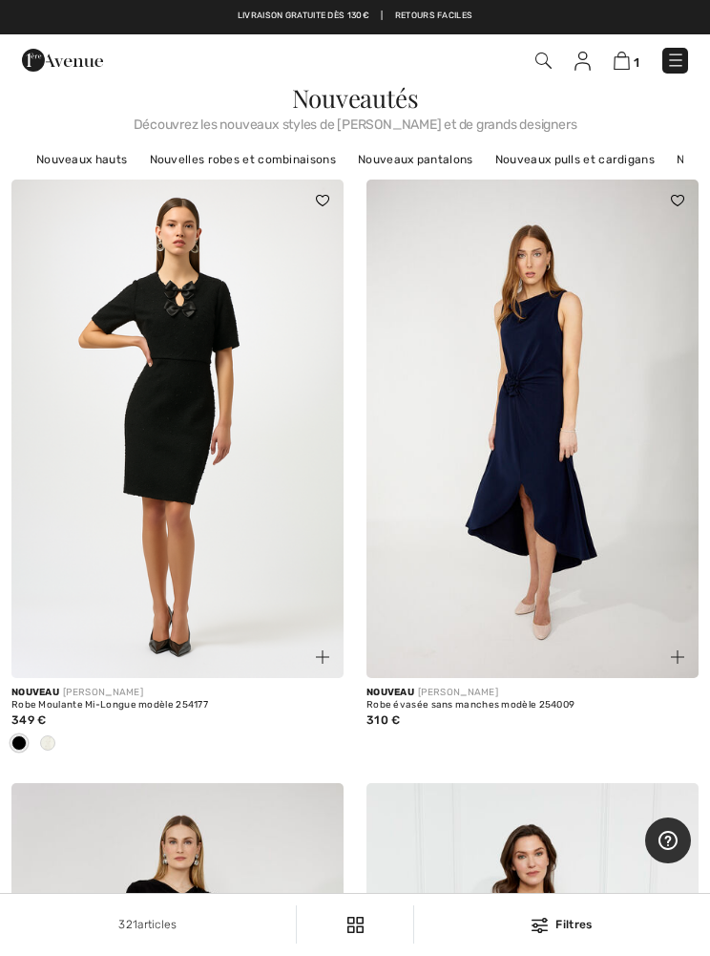
click at [585, 939] on div "321 articles Filtres ✖ Dégager Voir les resultats 321" at bounding box center [355, 924] width 710 height 61
click at [563, 913] on div "321 articles Filtres ✖ Dégager Voir les resultats 321" at bounding box center [355, 924] width 710 height 61
click at [576, 924] on div "Filtres" at bounding box center [562, 924] width 273 height 17
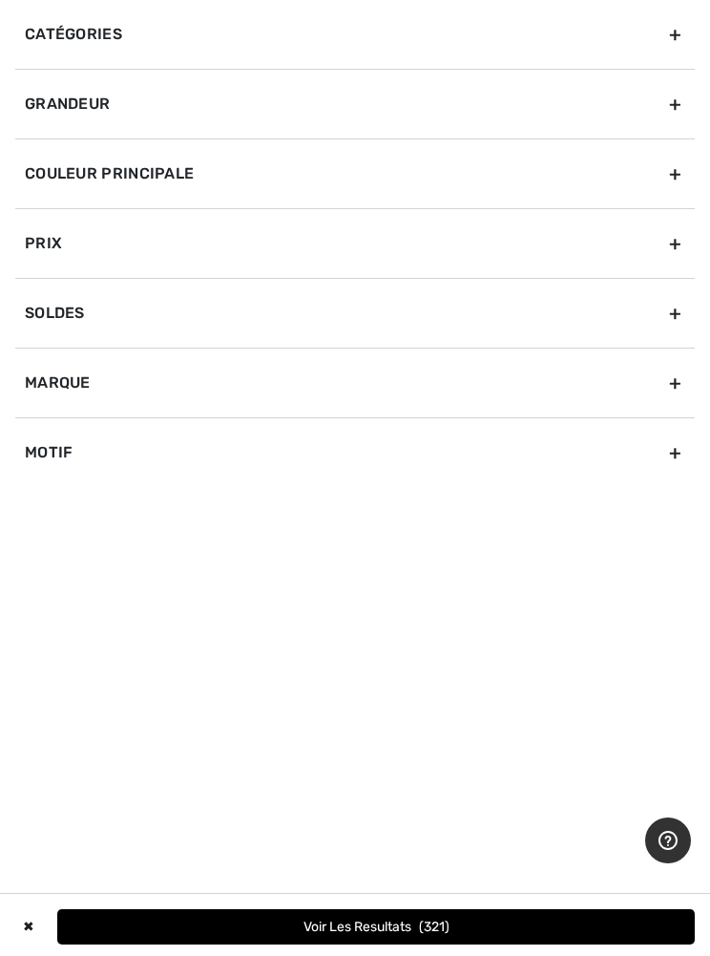
click at [671, 182] on div "Couleur Principale" at bounding box center [355, 173] width 680 height 70
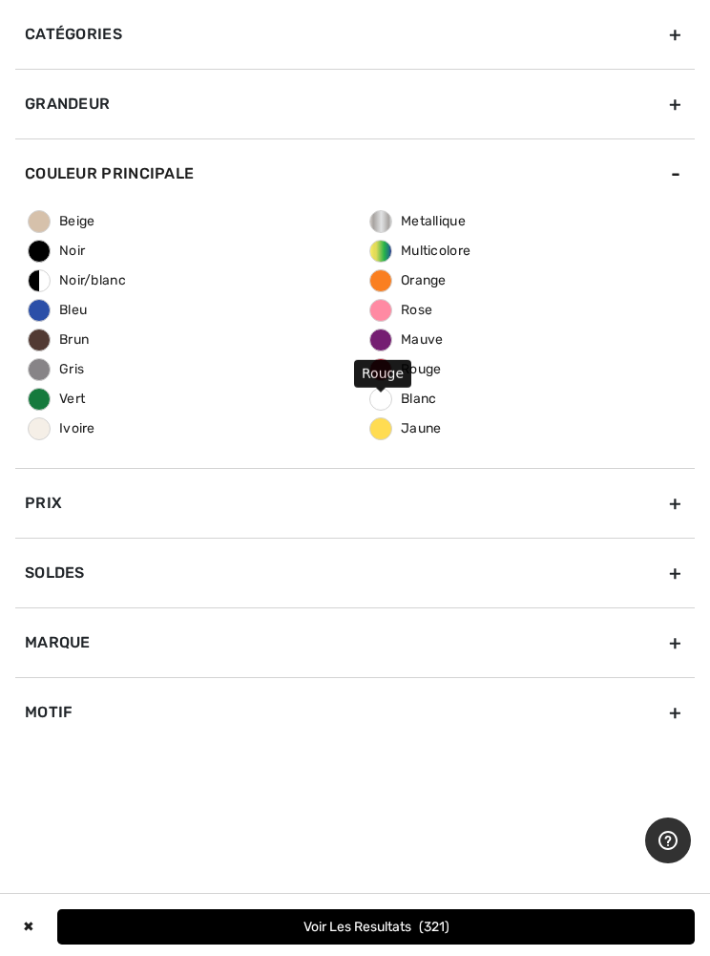
click at [409, 371] on span "Rouge" at bounding box center [406, 369] width 72 height 16
click at [0, 0] on input "Rouge" at bounding box center [0, 0] width 0 height 0
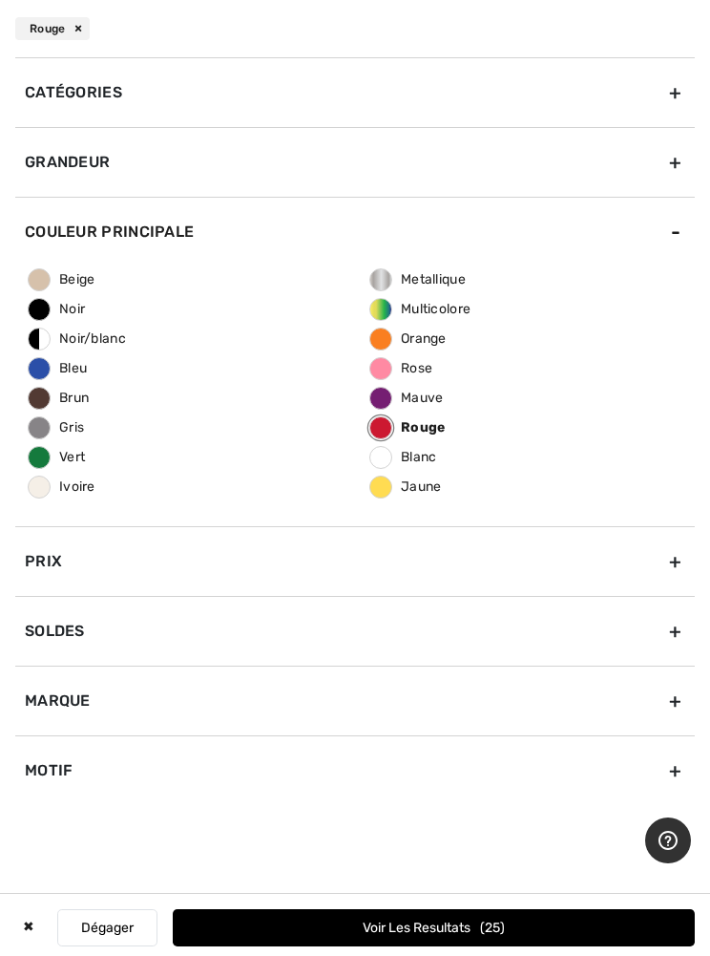
click at [703, 153] on div "Catégories Accessoires Hauts Jupes Pantalons Pulls et cardigans Robes et combin…" at bounding box center [355, 464] width 710 height 814
click at [673, 165] on div "Grandeur" at bounding box center [355, 162] width 680 height 70
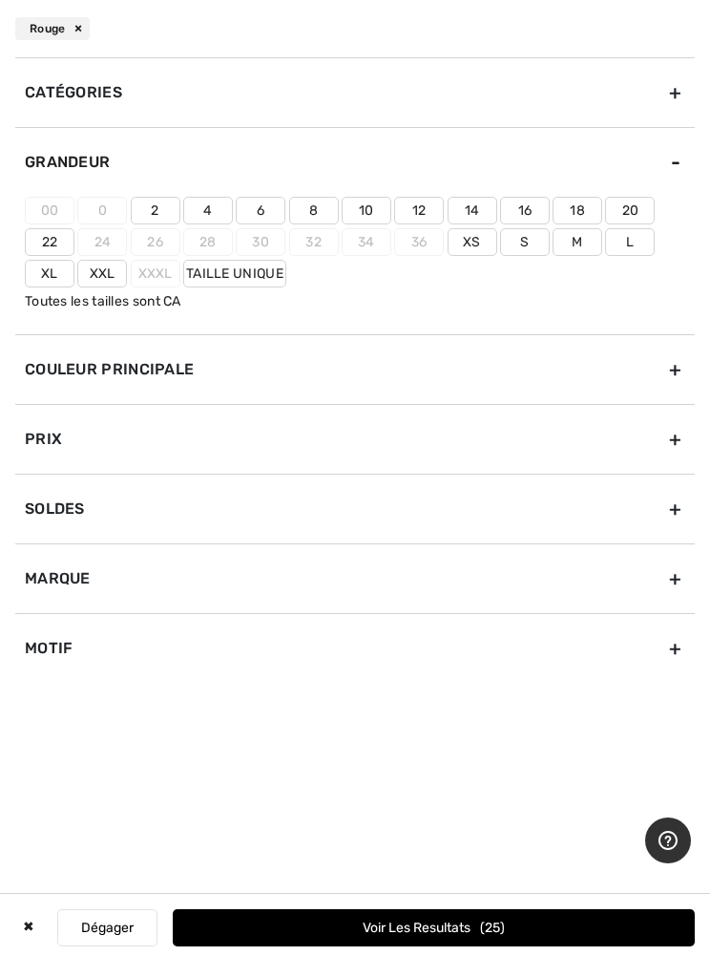
click at [528, 200] on label "16" at bounding box center [525, 211] width 50 height 28
click at [0, 0] on input"] "16" at bounding box center [0, 0] width 0 height 0
click at [580, 204] on label "18" at bounding box center [578, 211] width 50 height 28
click at [0, 0] on input"] "18" at bounding box center [0, 0] width 0 height 0
click at [103, 264] on label "Xxl" at bounding box center [102, 274] width 50 height 28
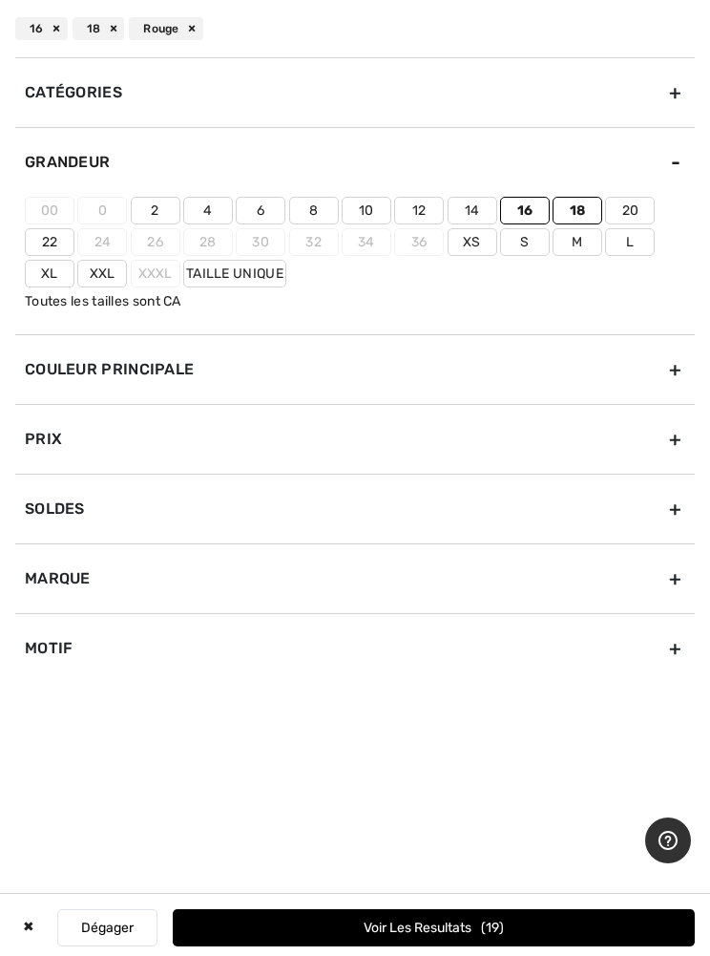
click at [0, 0] on input"] "Xxl" at bounding box center [0, 0] width 0 height 0
click at [281, 262] on label "Taille Unique" at bounding box center [234, 274] width 103 height 28
click at [0, 0] on input"] "Taille Unique" at bounding box center [0, 0] width 0 height 0
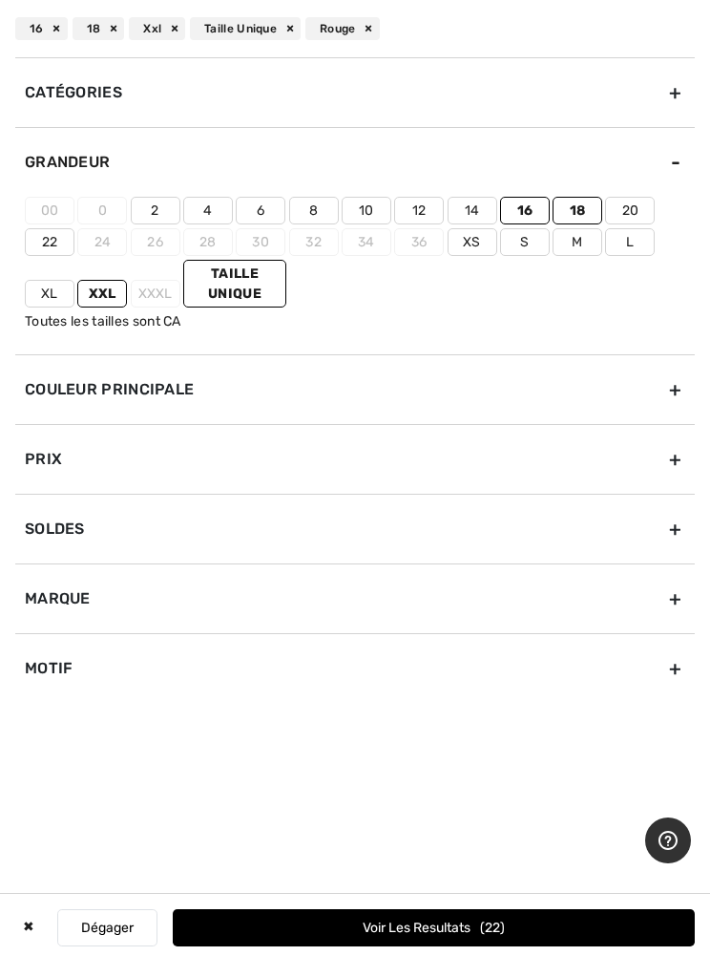
click at [571, 917] on button "Voir les resultats 22" at bounding box center [434, 927] width 522 height 37
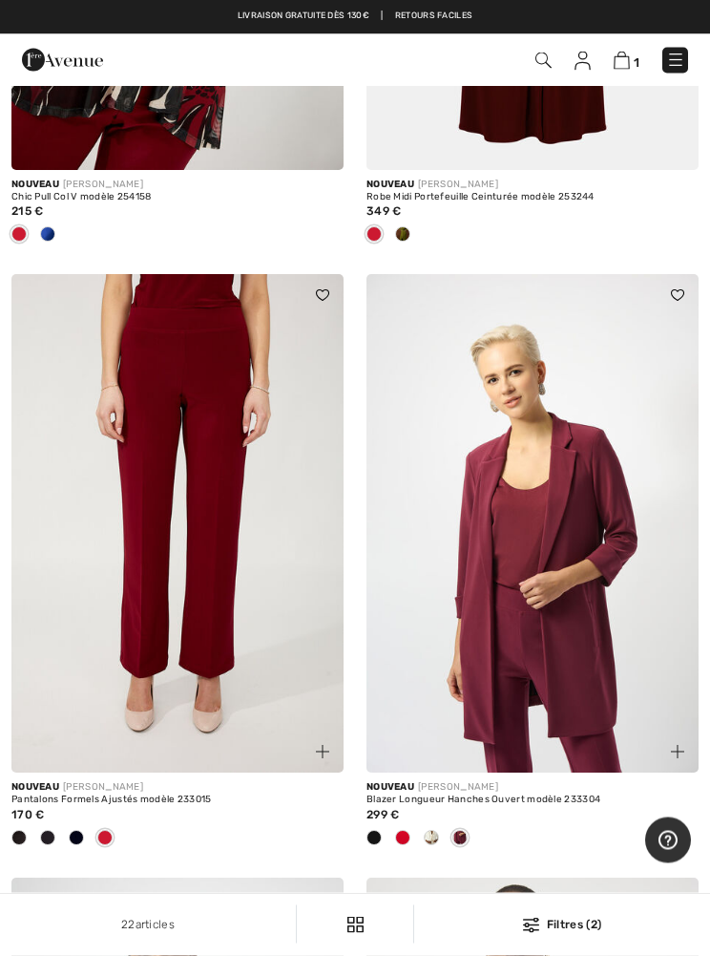
scroll to position [2296, 0]
click at [565, 920] on div "Filtres (2)" at bounding box center [562, 924] width 273 height 17
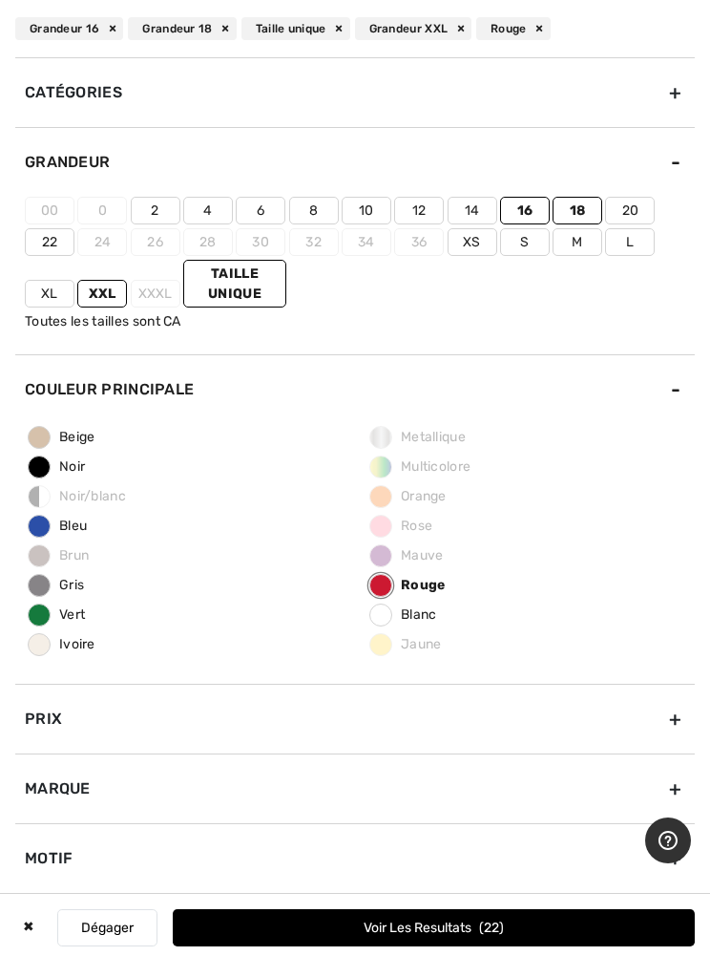
click at [84, 518] on span "Bleu" at bounding box center [58, 525] width 58 height 16
click at [0, 0] on input "Bleu" at bounding box center [0, 0] width 0 height 0
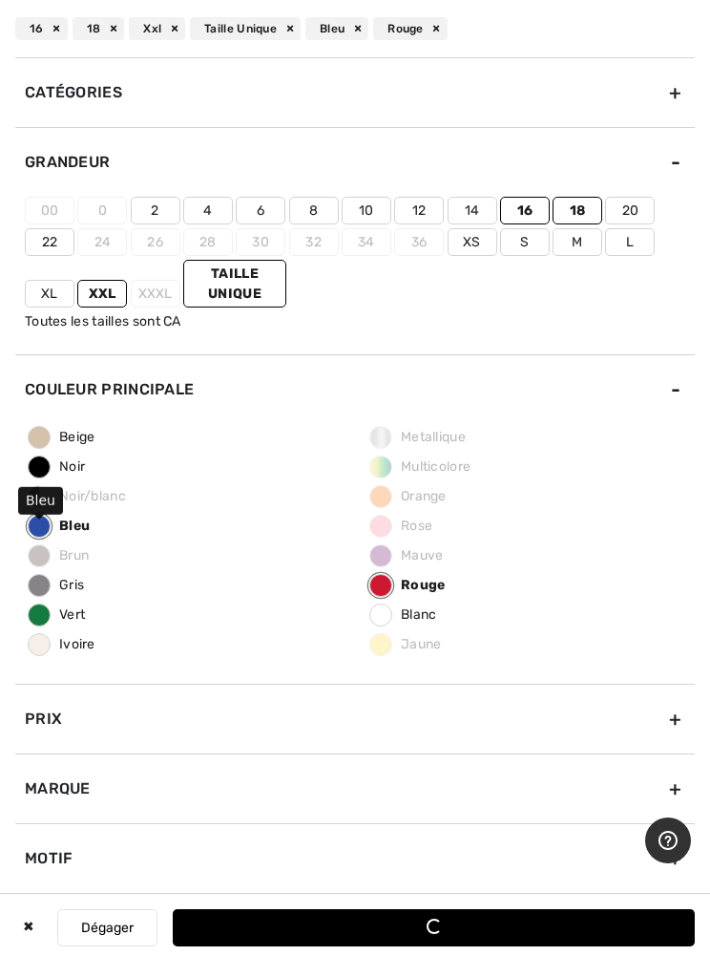
click at [439, 580] on span "Rouge" at bounding box center [407, 585] width 75 height 16
click at [0, 0] on input "Rouge" at bounding box center [0, 0] width 0 height 0
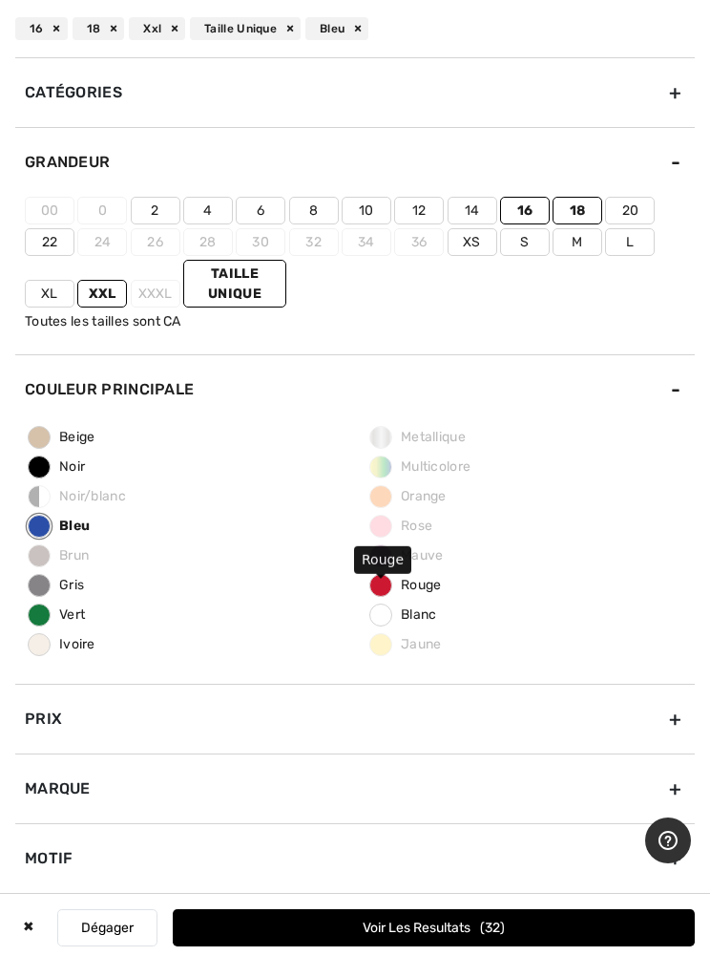
click at [546, 930] on button "Voir les resultats 32" at bounding box center [434, 927] width 522 height 37
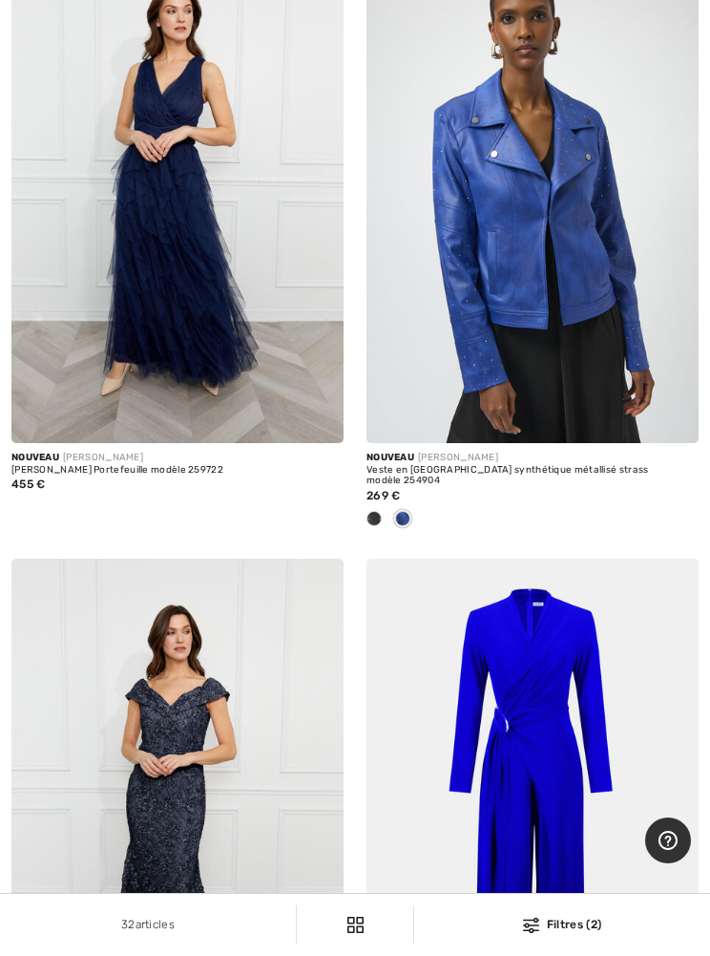
scroll to position [1950, 0]
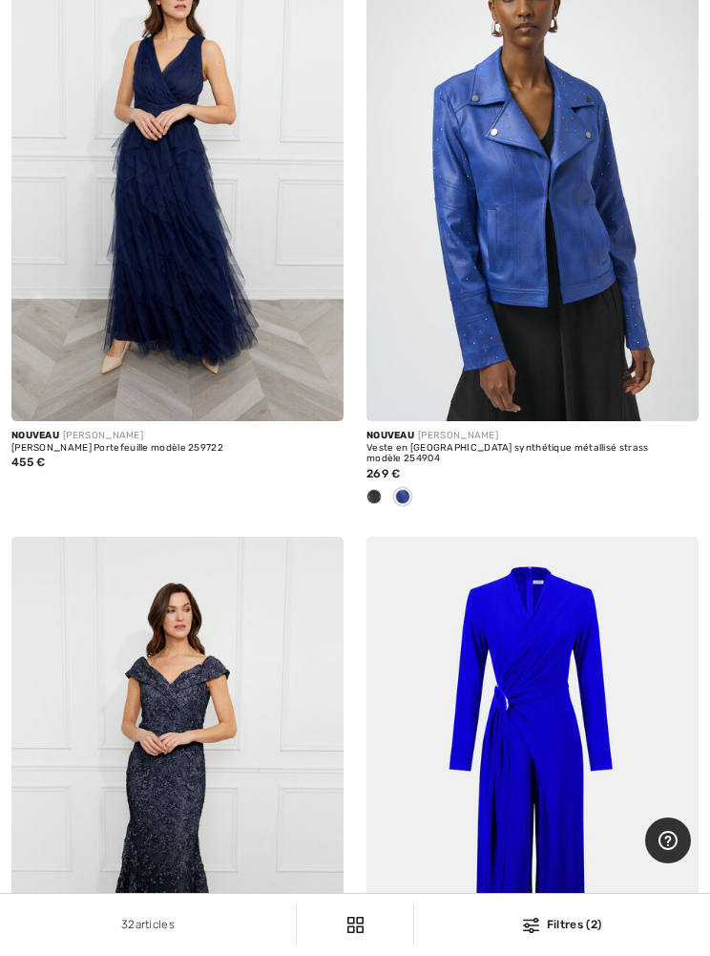
click at [568, 264] on img at bounding box center [533, 172] width 332 height 498
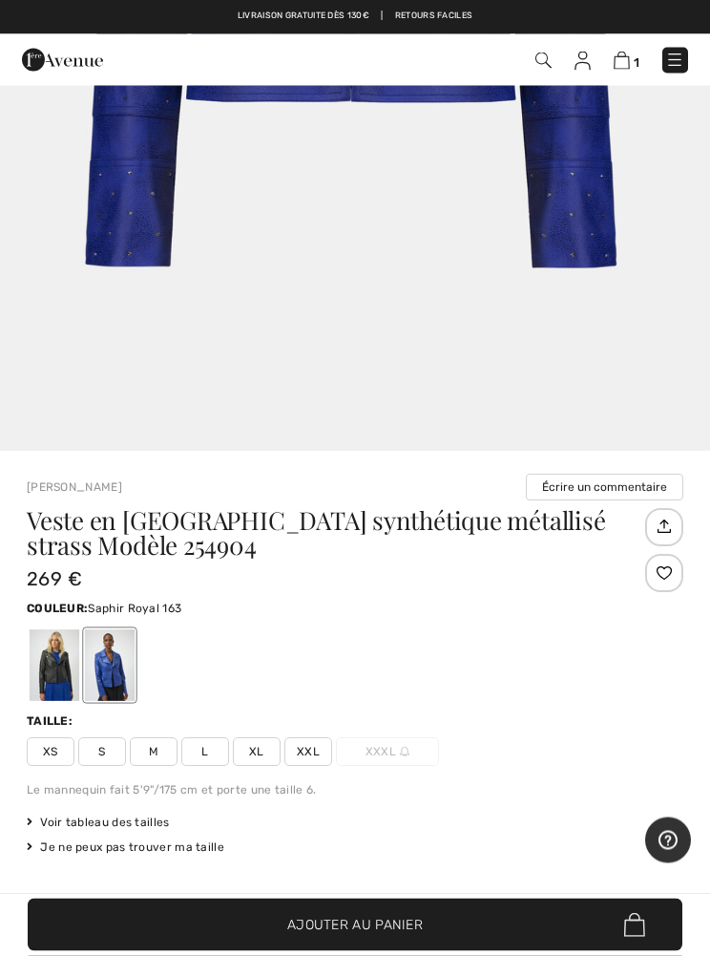
scroll to position [422, 0]
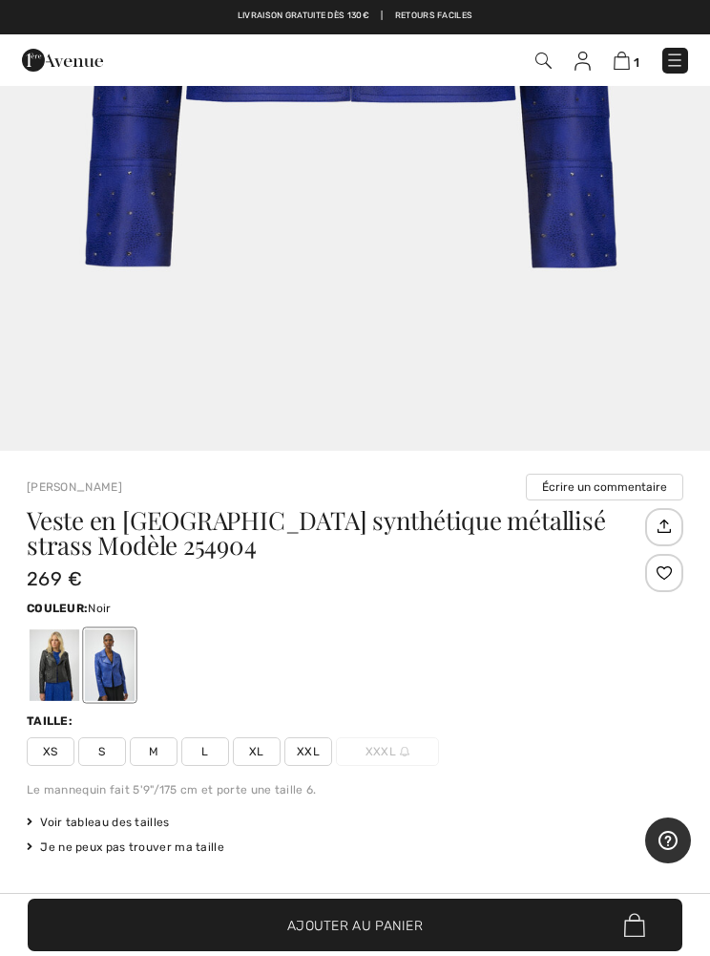
click at [55, 684] on div at bounding box center [55, 665] width 50 height 72
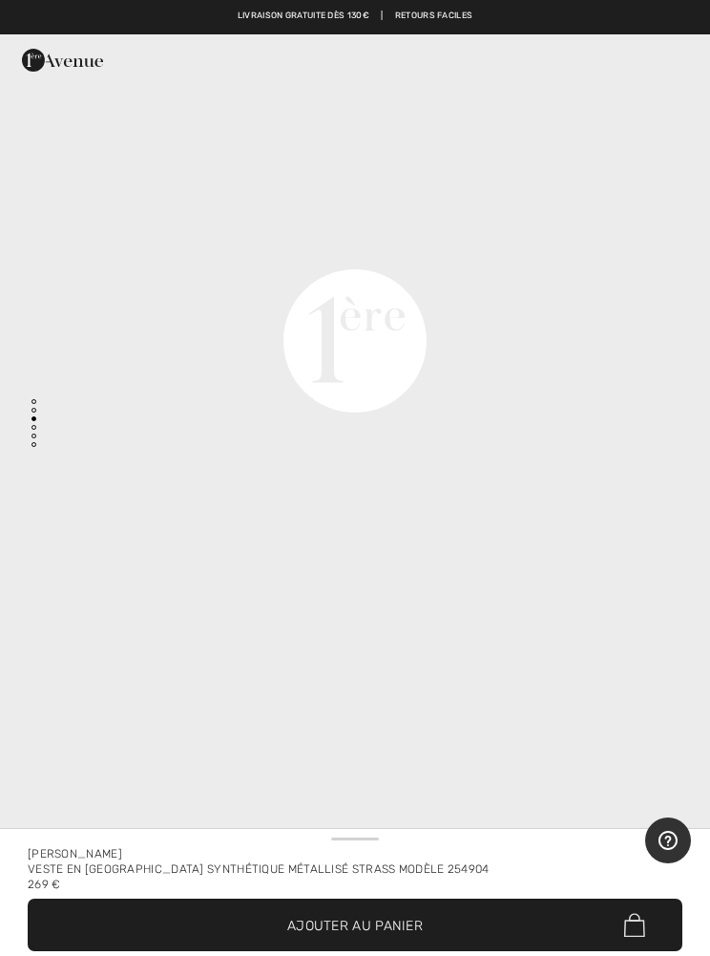
scroll to position [2332, 0]
